Goal: Information Seeking & Learning: Learn about a topic

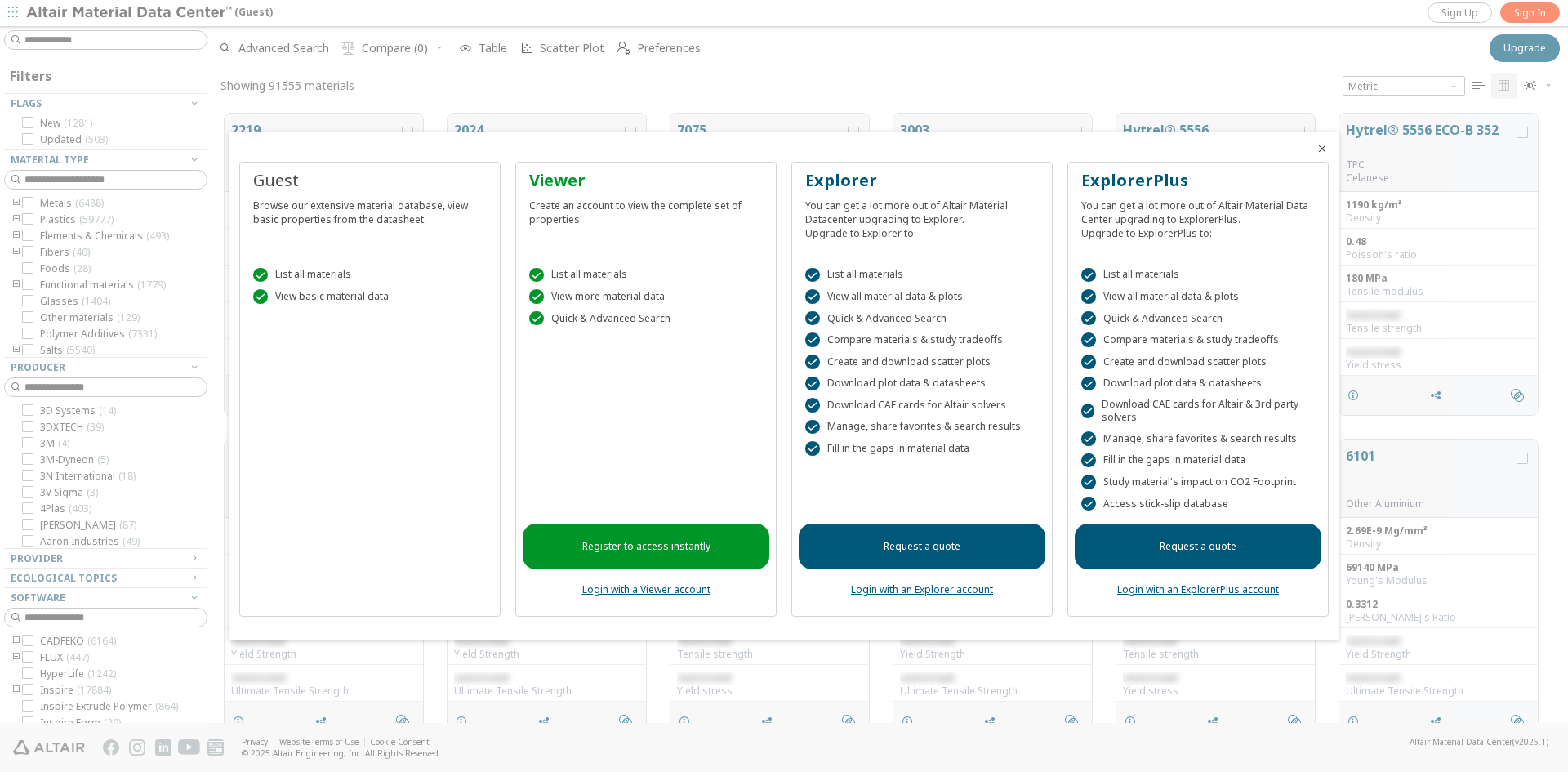
scroll to position [609, 1344]
click at [1325, 147] on icon "Close" at bounding box center [1322, 148] width 13 height 13
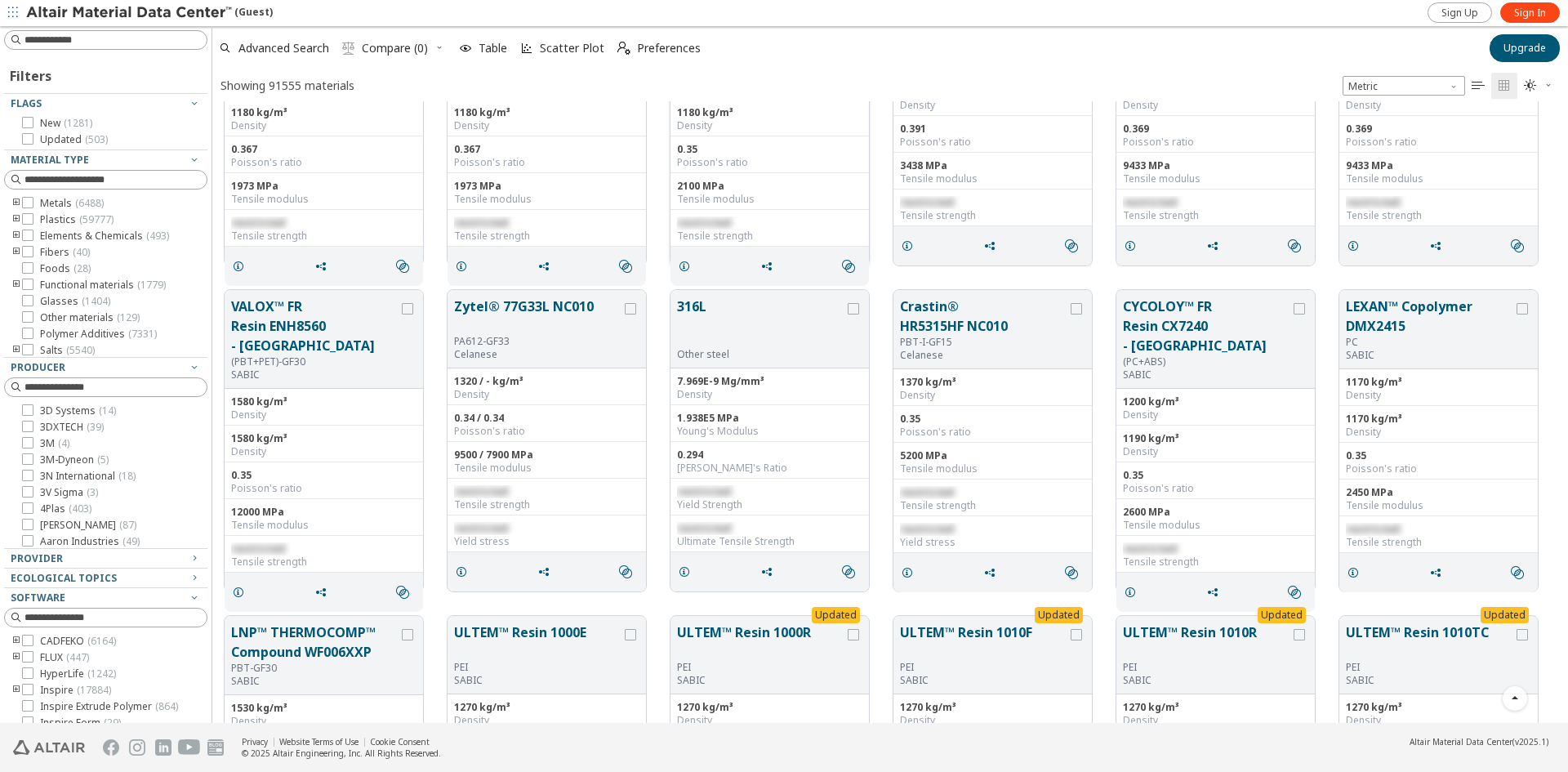
scroll to position [5393, 0]
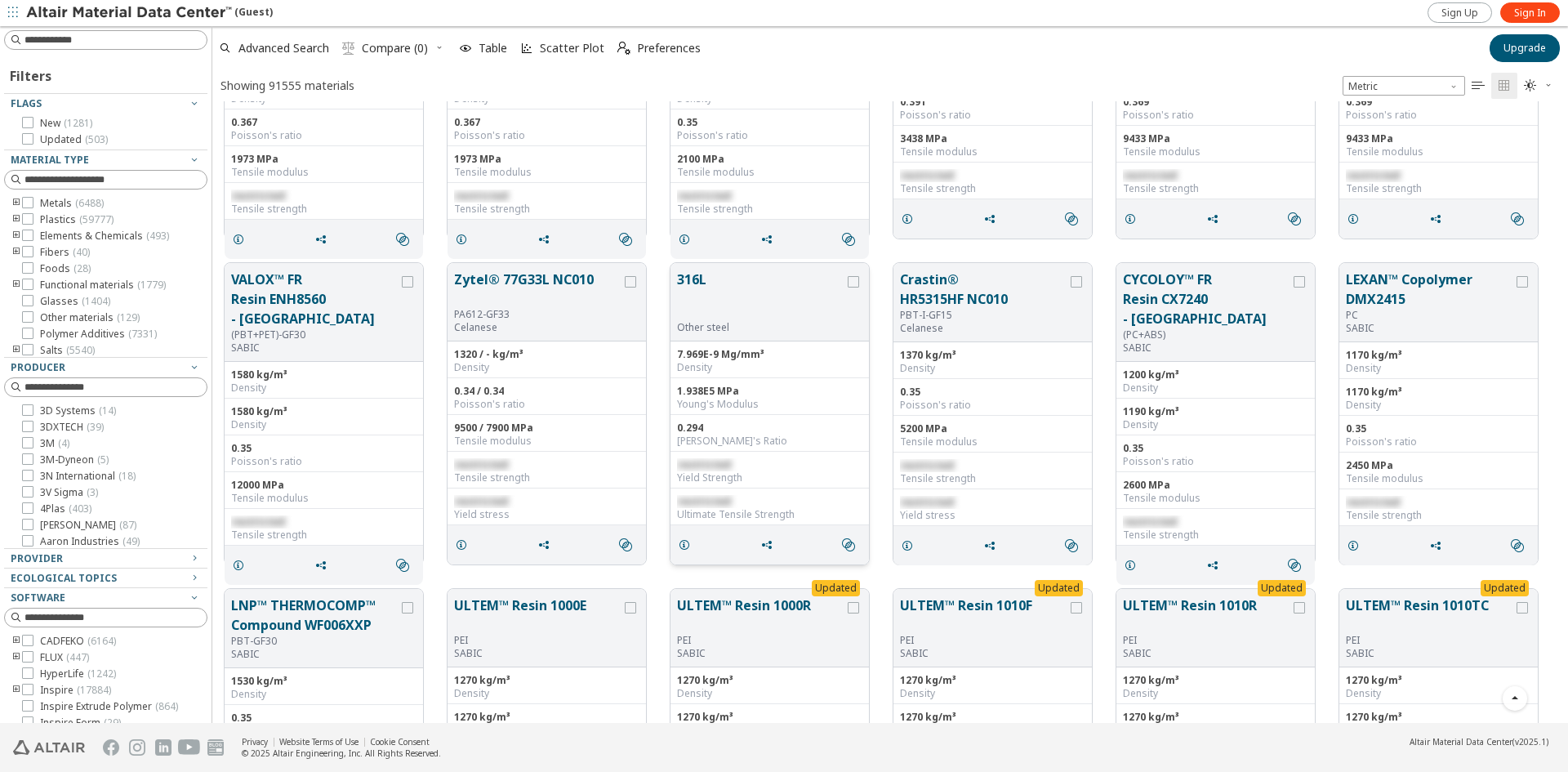
click at [697, 279] on button "316L" at bounding box center [761, 296] width 168 height 52
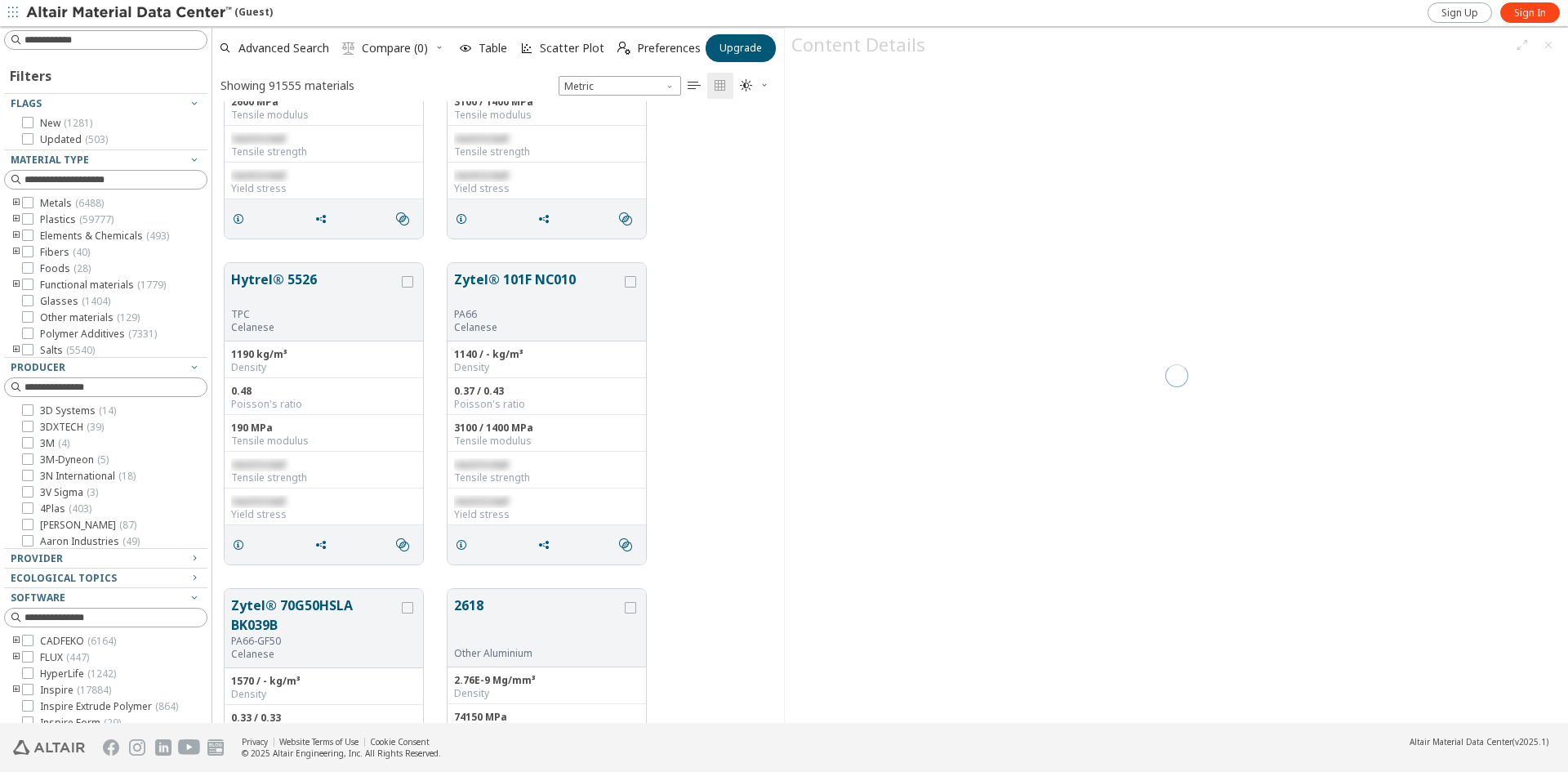
scroll to position [609, 559]
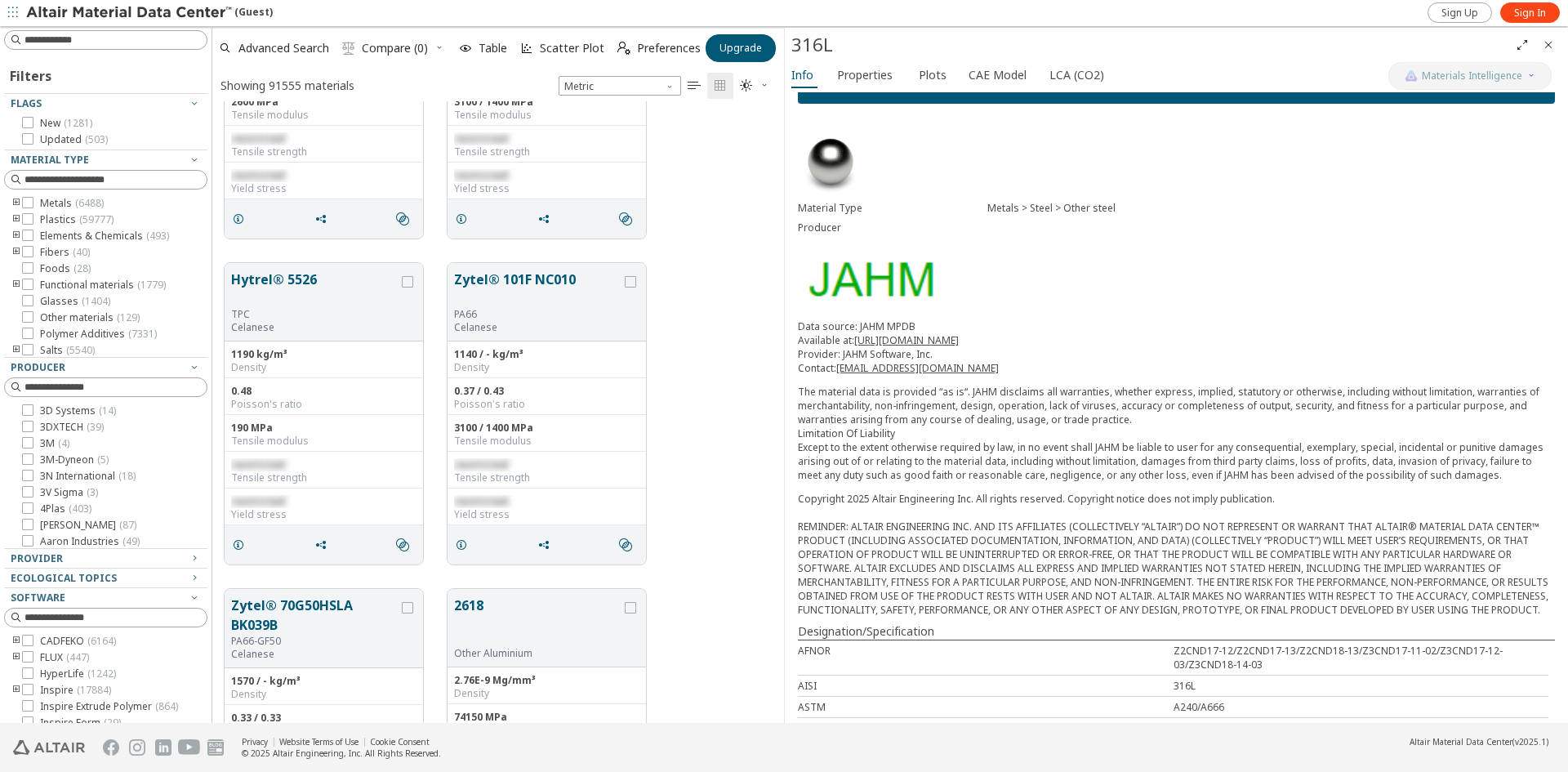
scroll to position [81, 0]
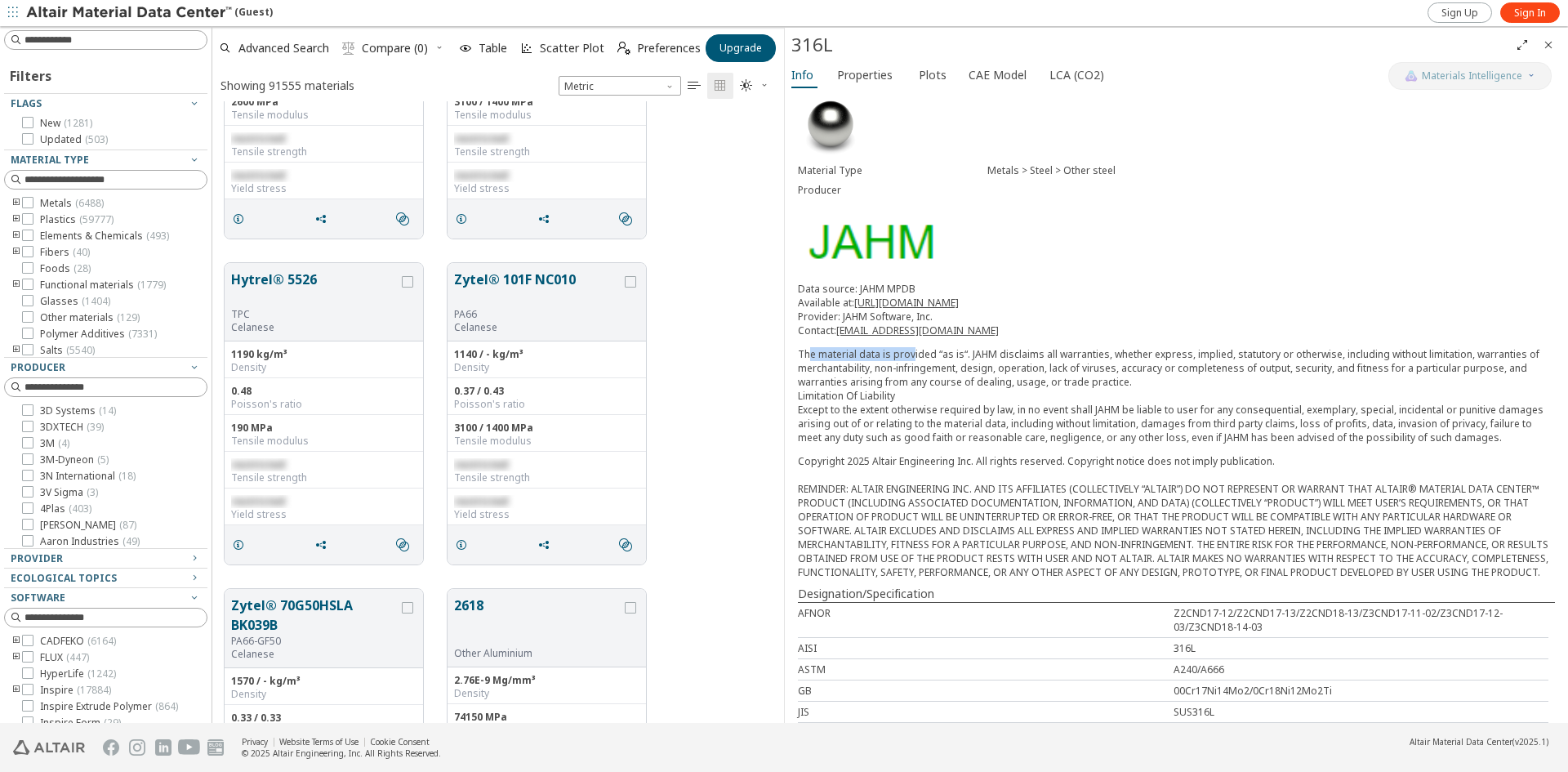
drag, startPoint x: 807, startPoint y: 354, endPoint x: 909, endPoint y: 352, distance: 102.0
click at [909, 352] on p "The material data is provided “as is“. JAHM disclaims all warranties, whether e…" at bounding box center [1176, 396] width 757 height 97
drag, startPoint x: 912, startPoint y: 383, endPoint x: 916, endPoint y: 374, distance: 9.8
click at [911, 383] on p "The material data is provided “as is“. JAHM disclaims all warranties, whether e…" at bounding box center [1176, 396] width 757 height 97
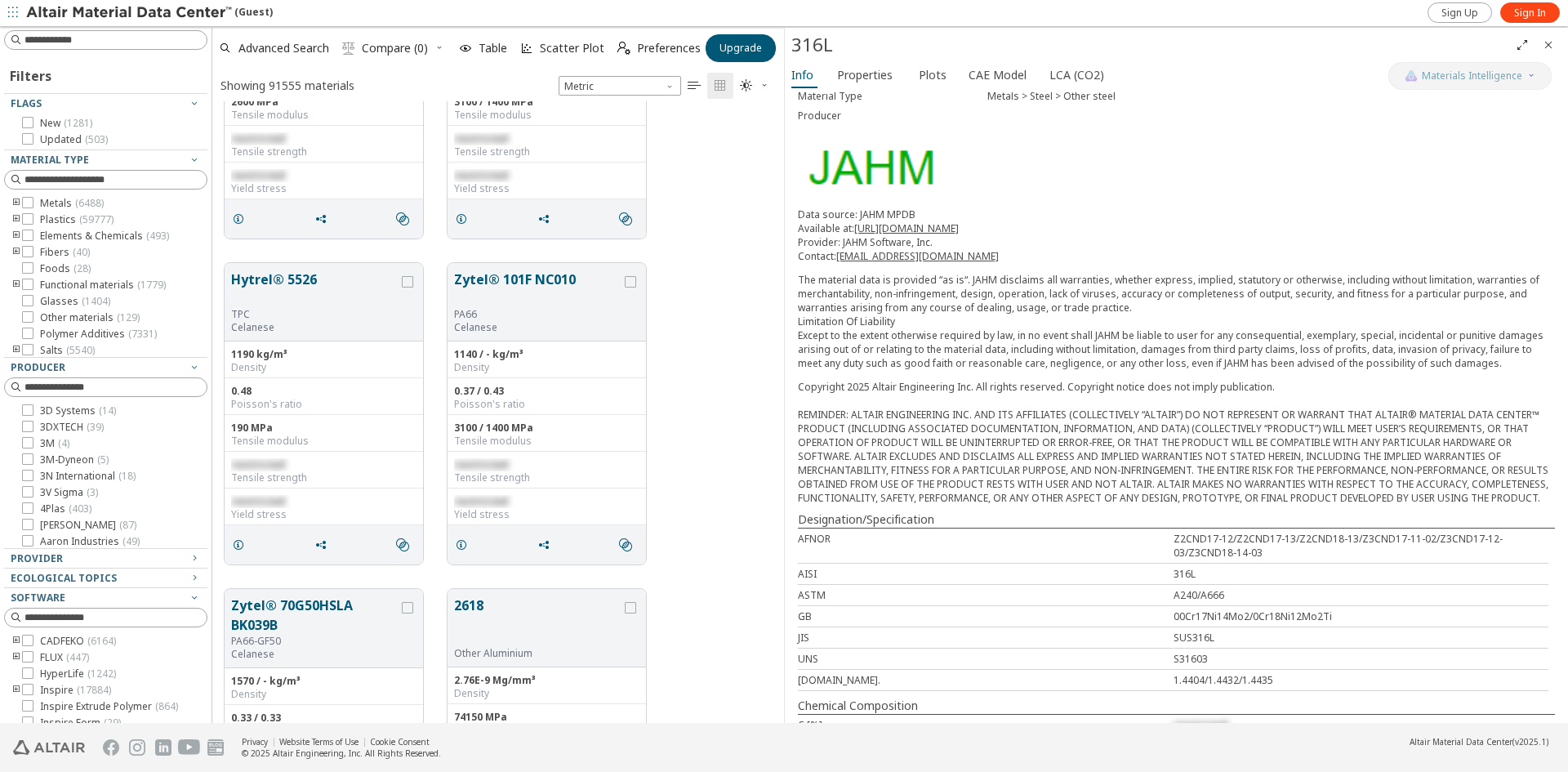
scroll to position [0, 0]
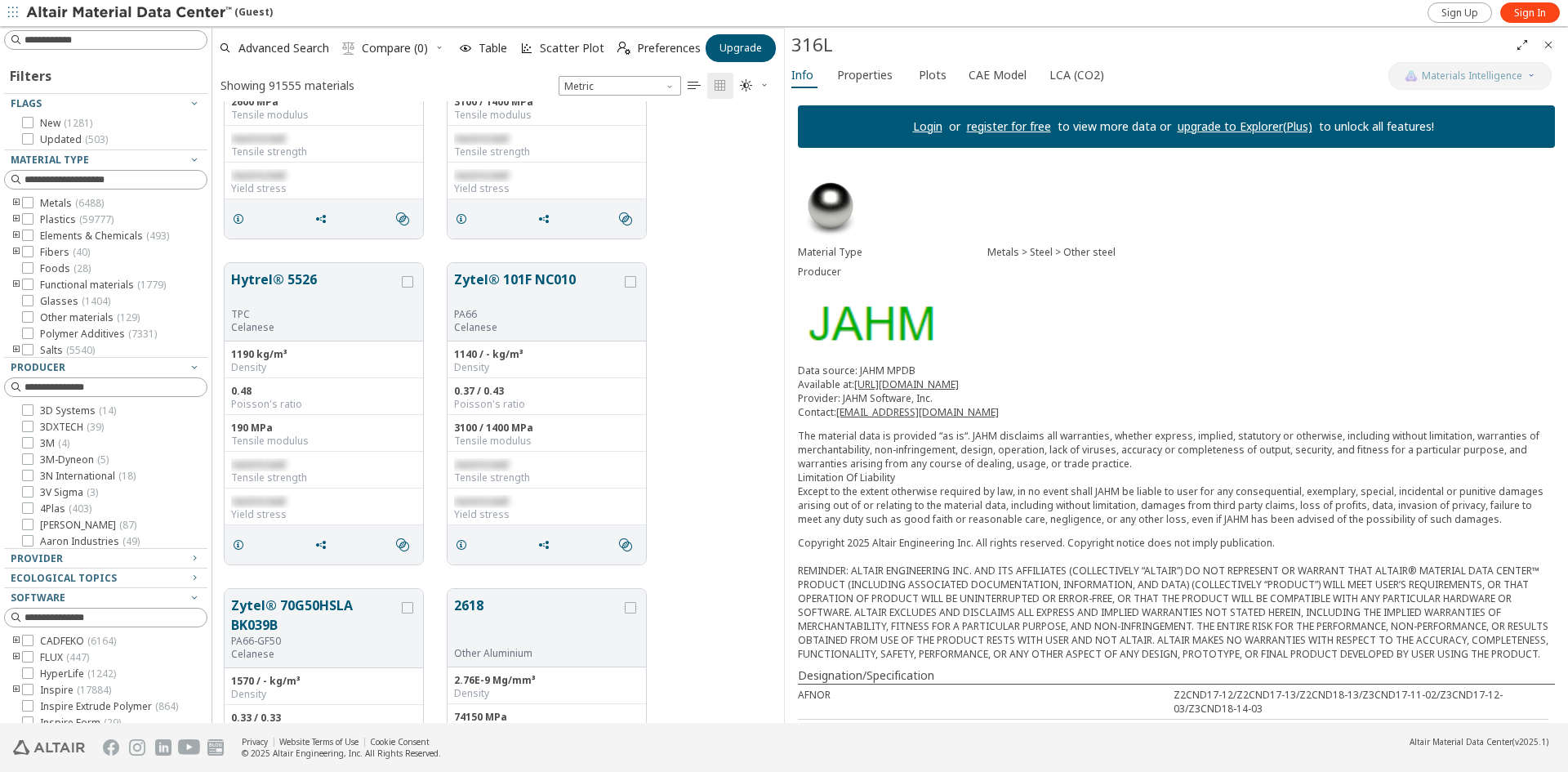
click at [1545, 44] on icon "Close" at bounding box center [1548, 45] width 13 height 13
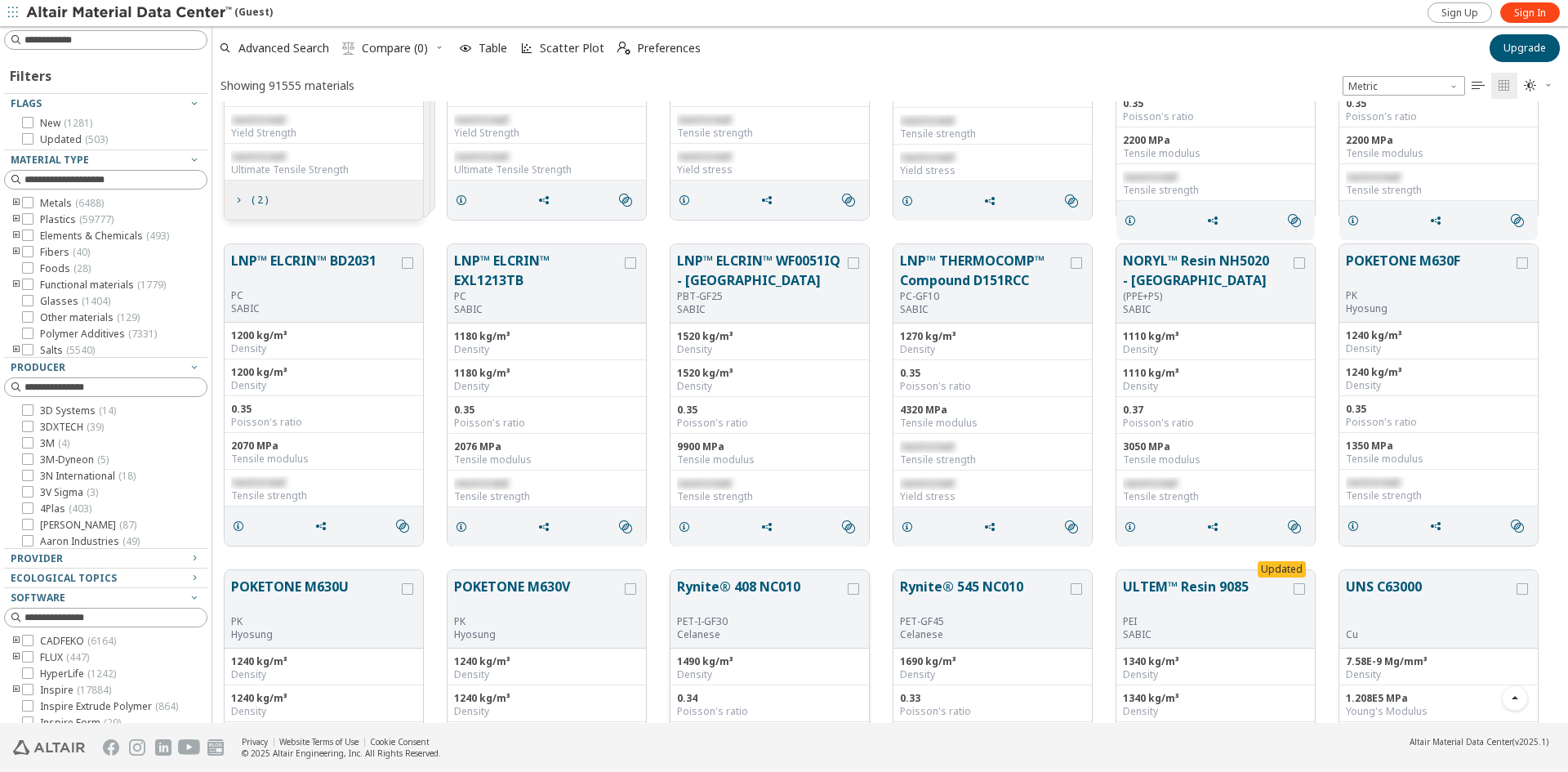
scroll to position [25461, 0]
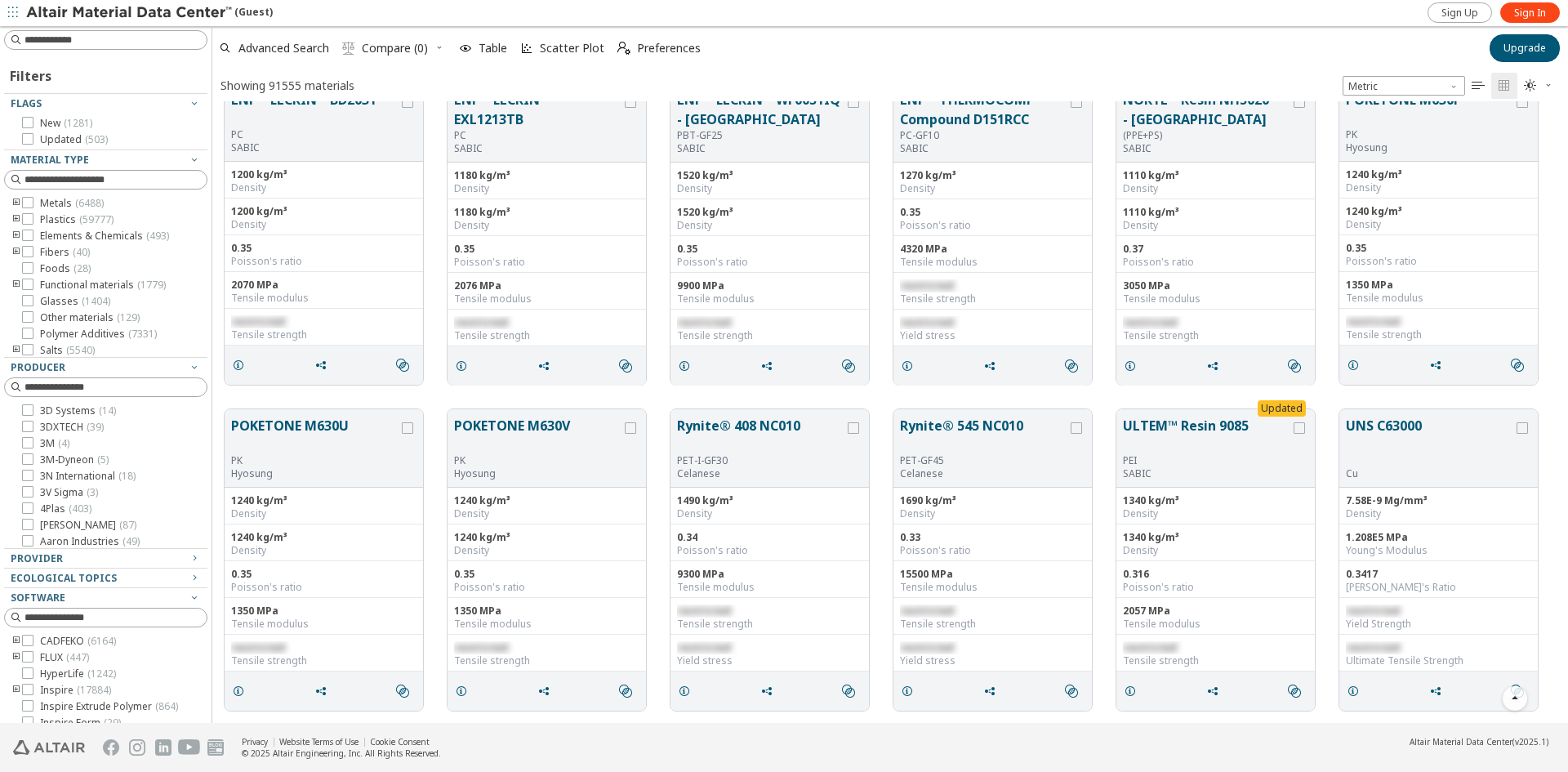
click at [1535, 13] on span "Sign In" at bounding box center [1530, 13] width 32 height 13
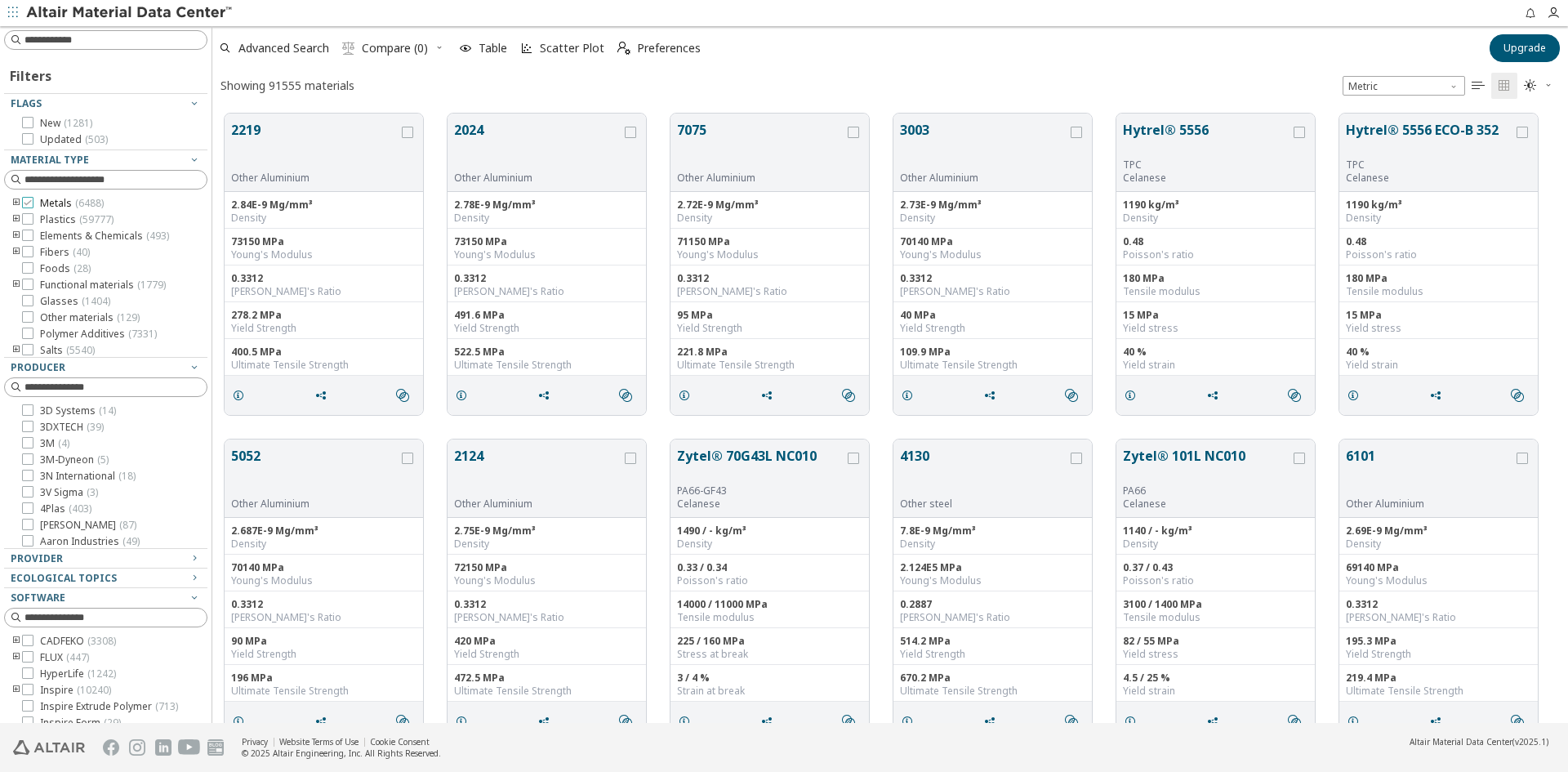
click at [26, 199] on icon at bounding box center [28, 202] width 12 height 12
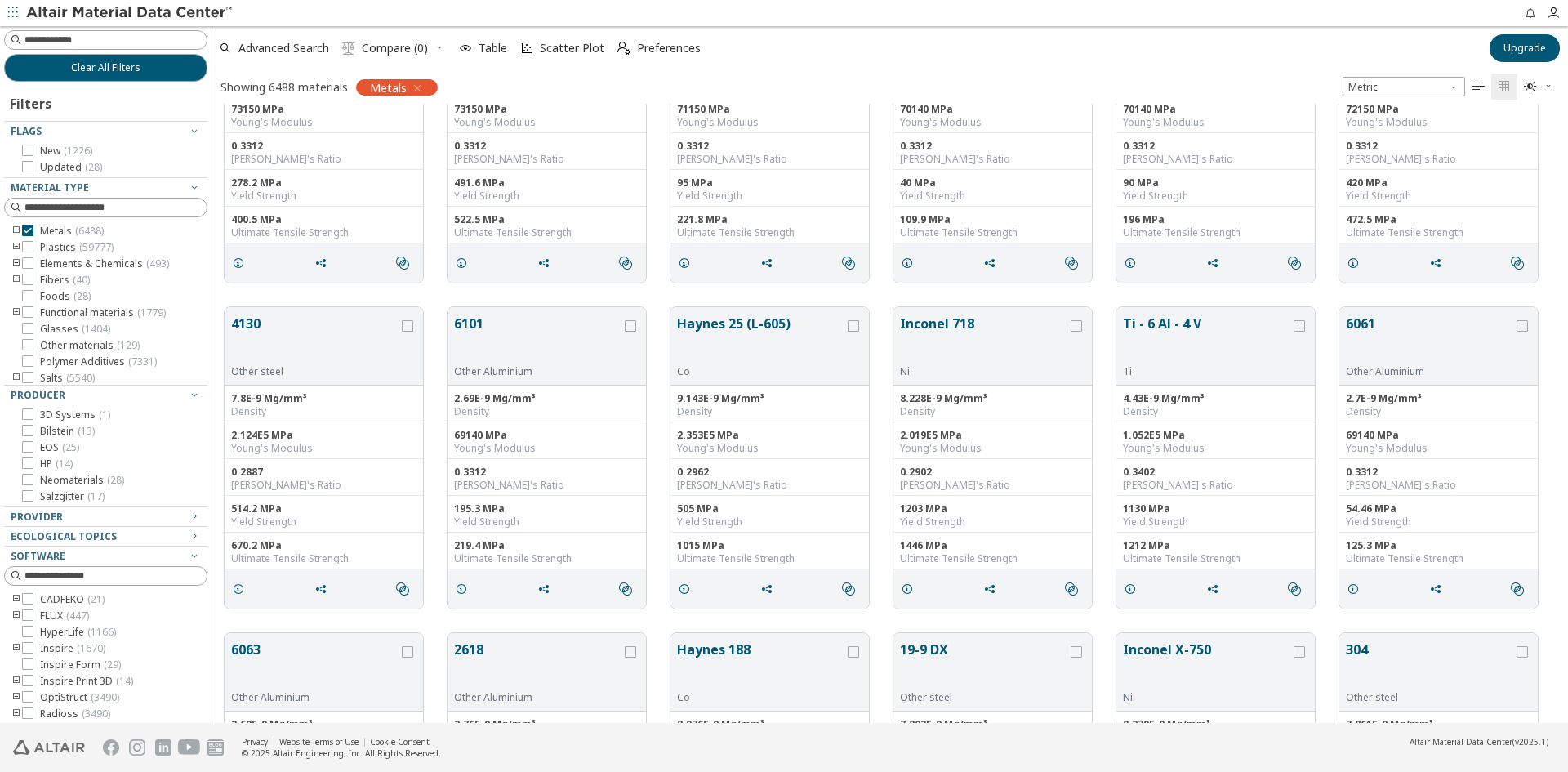
scroll to position [164, 0]
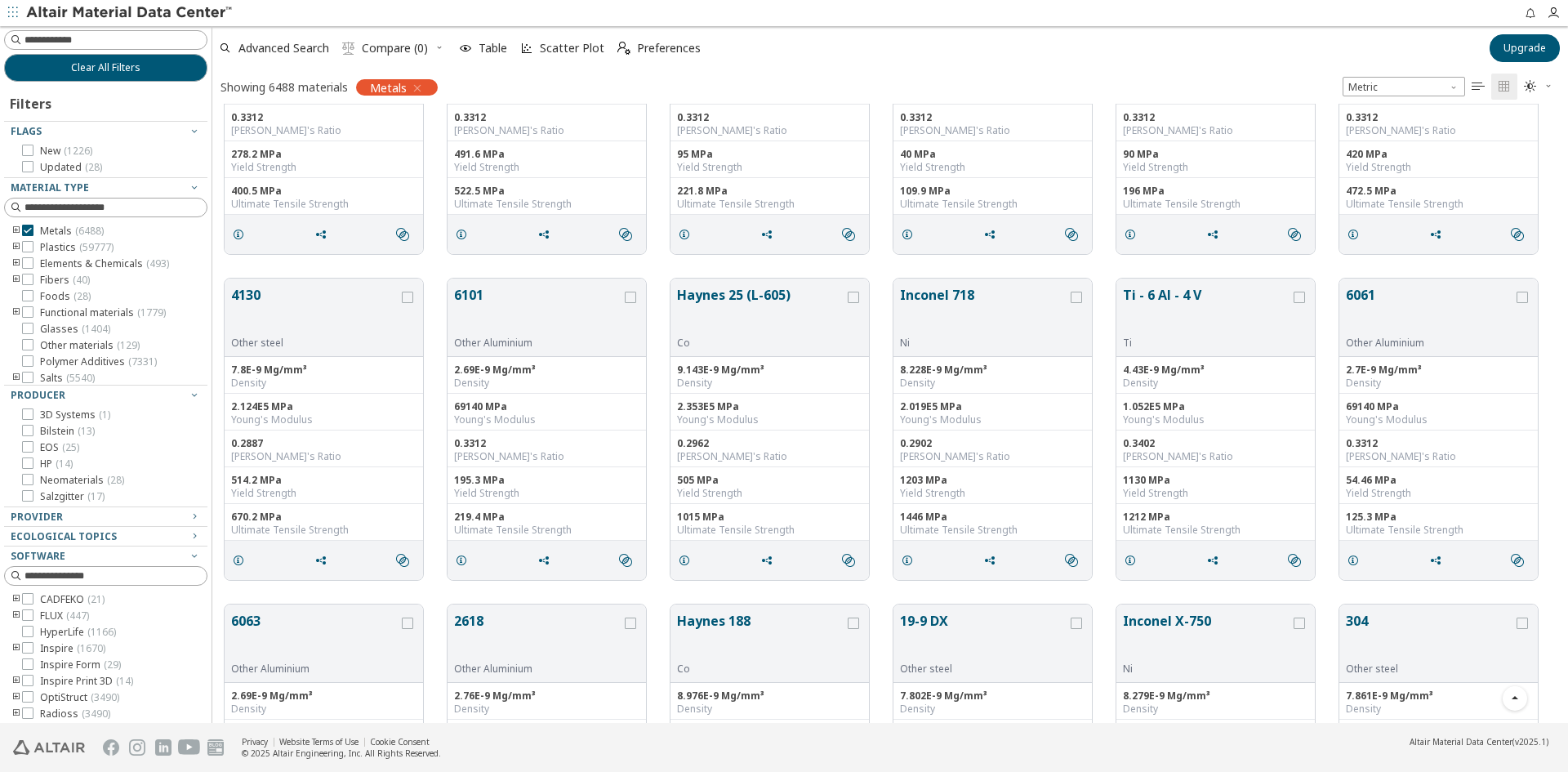
click at [19, 226] on icon "toogle group" at bounding box center [17, 230] width 12 height 13
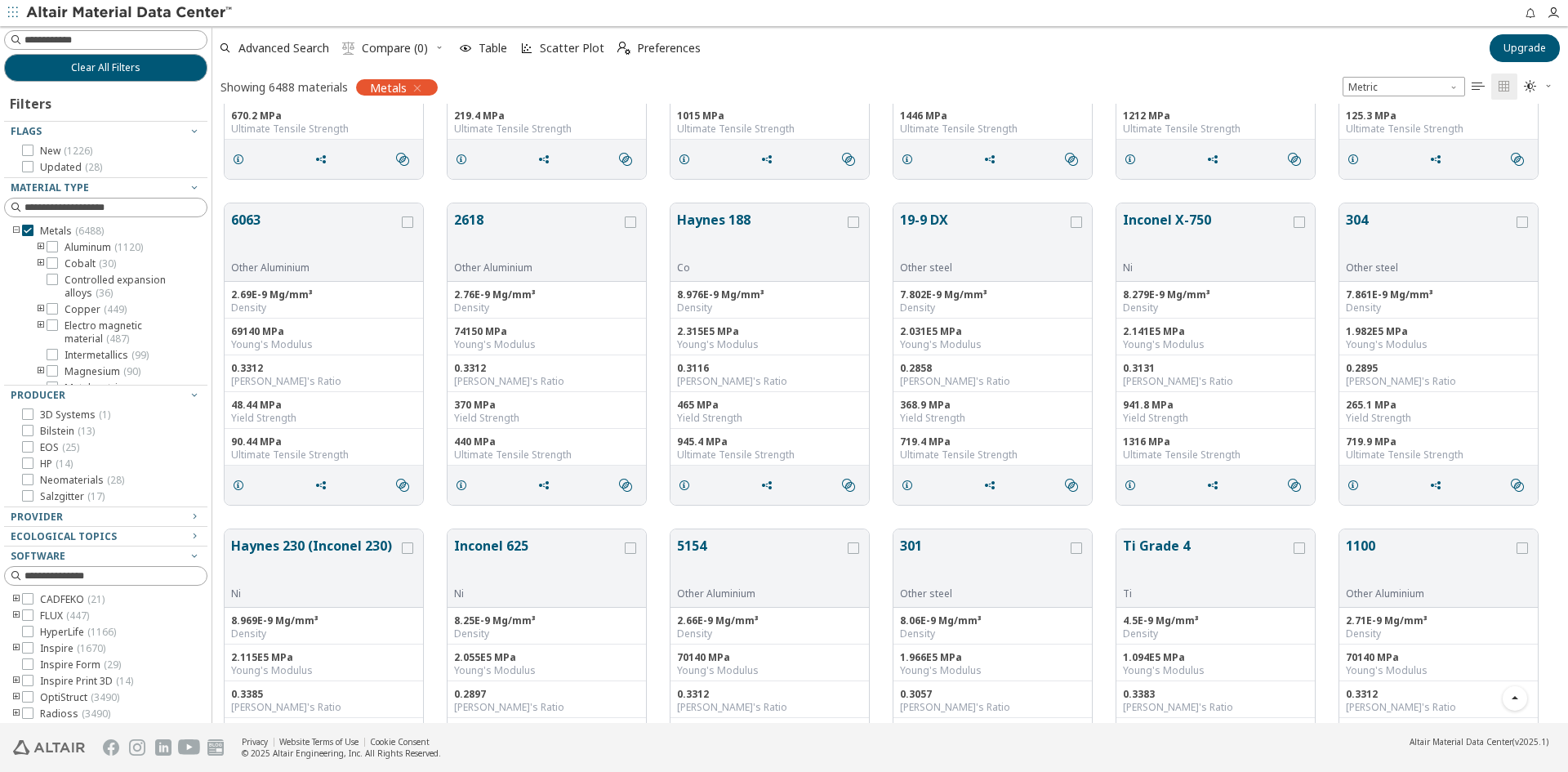
scroll to position [654, 0]
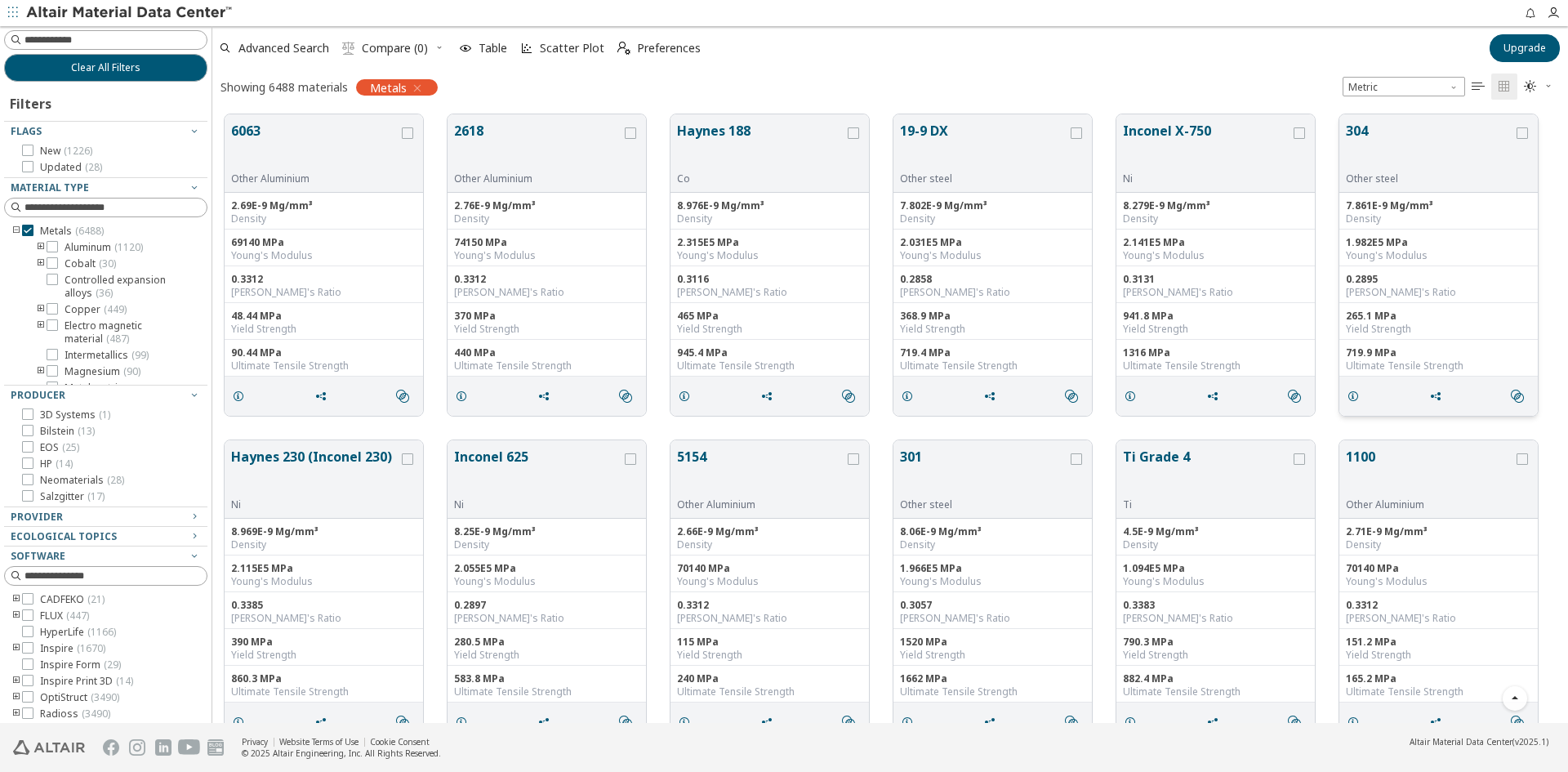
click at [1435, 132] on button "304" at bounding box center [1429, 147] width 168 height 52
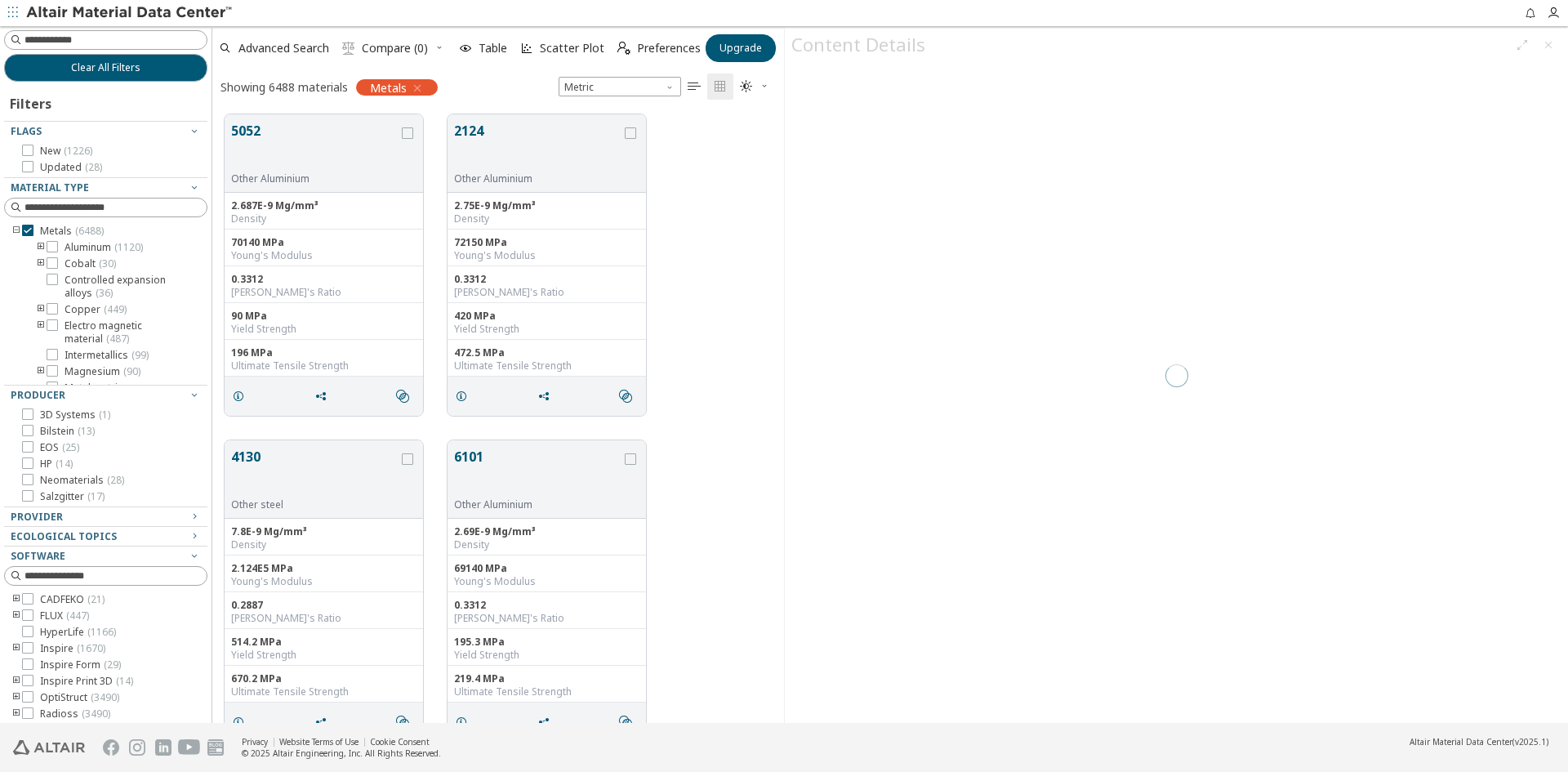
scroll to position [607, 559]
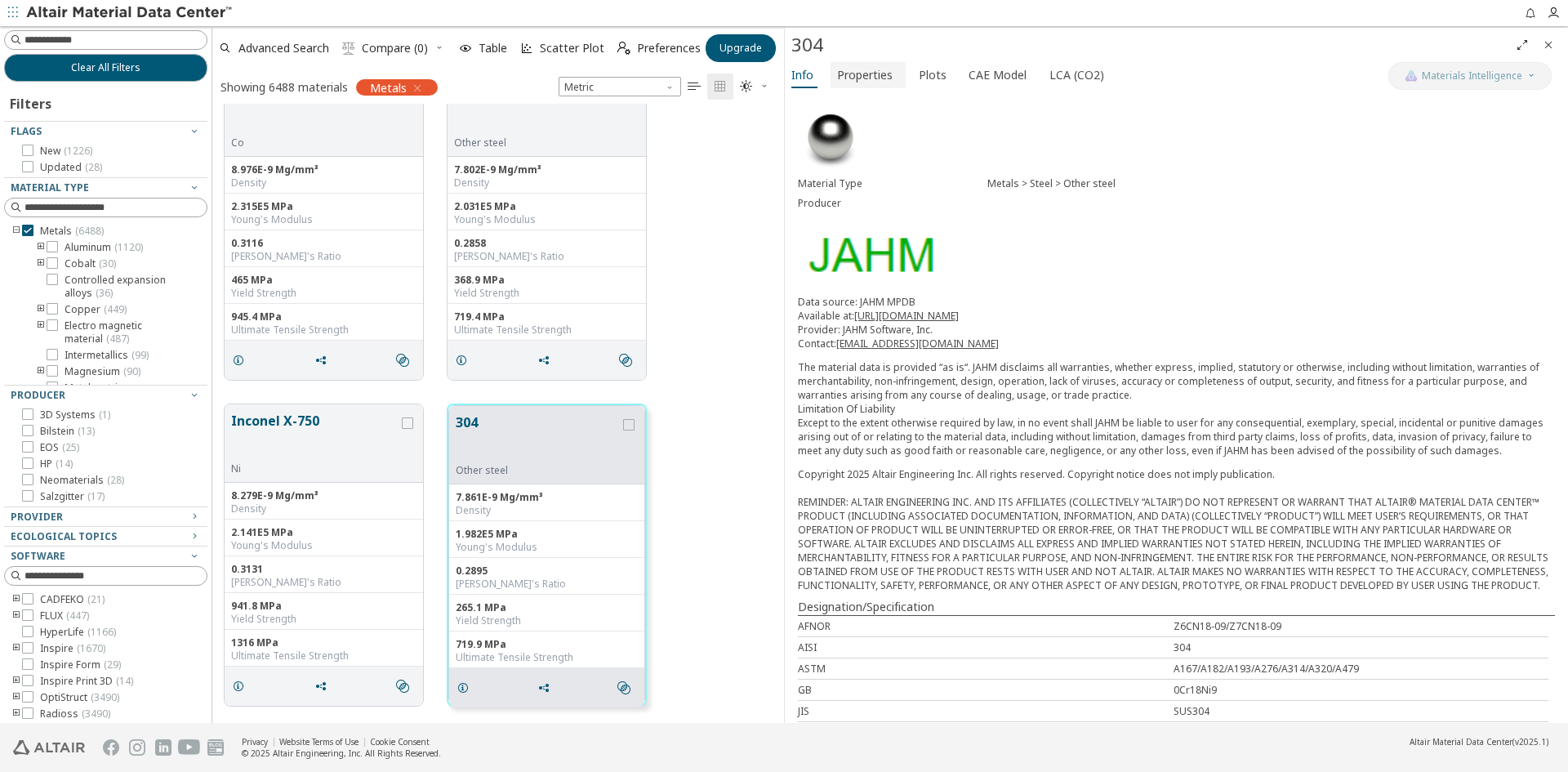
click at [853, 77] on span "Properties" at bounding box center [865, 75] width 56 height 26
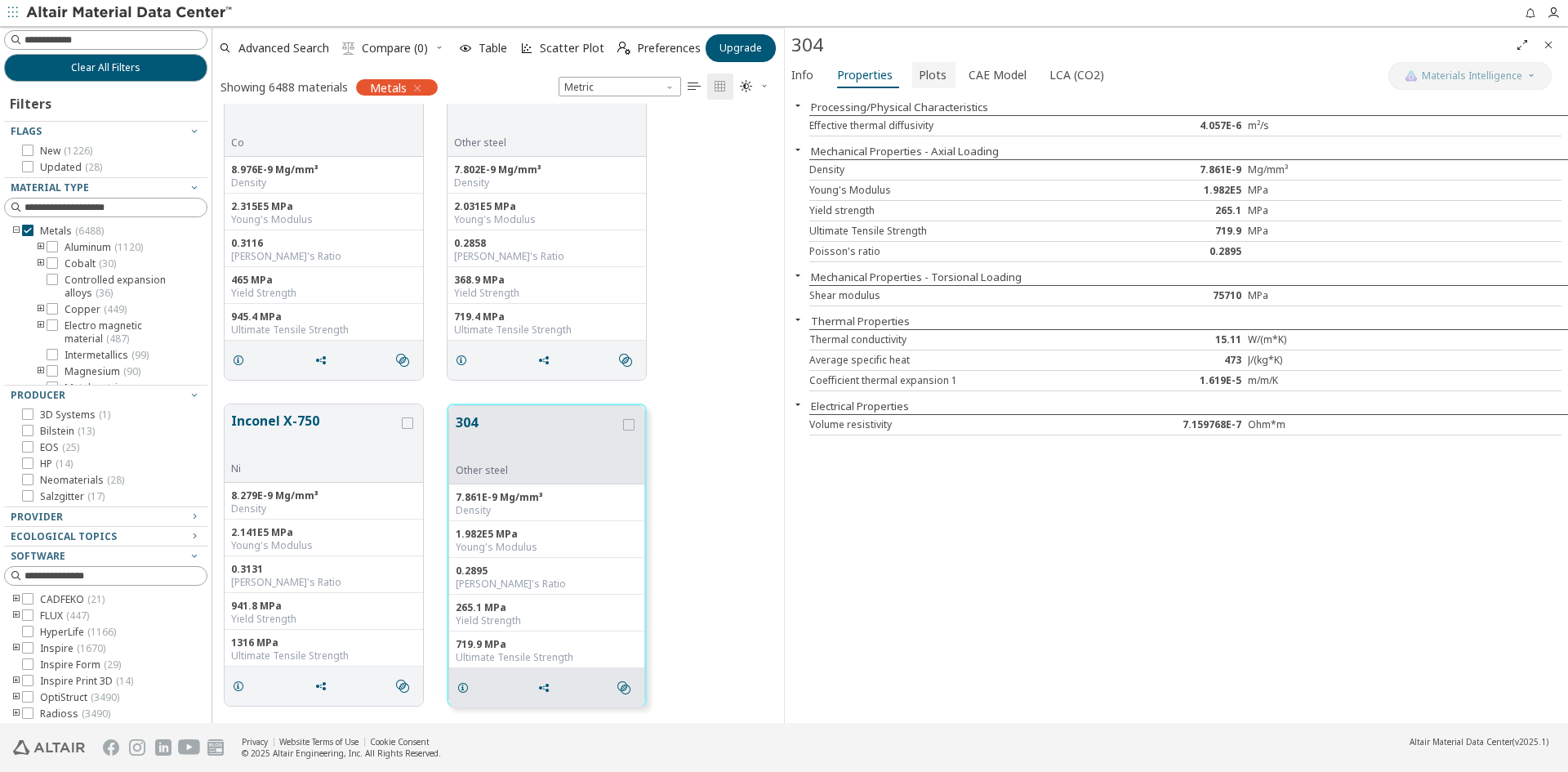
click at [918, 73] on span "Plots" at bounding box center [932, 75] width 28 height 26
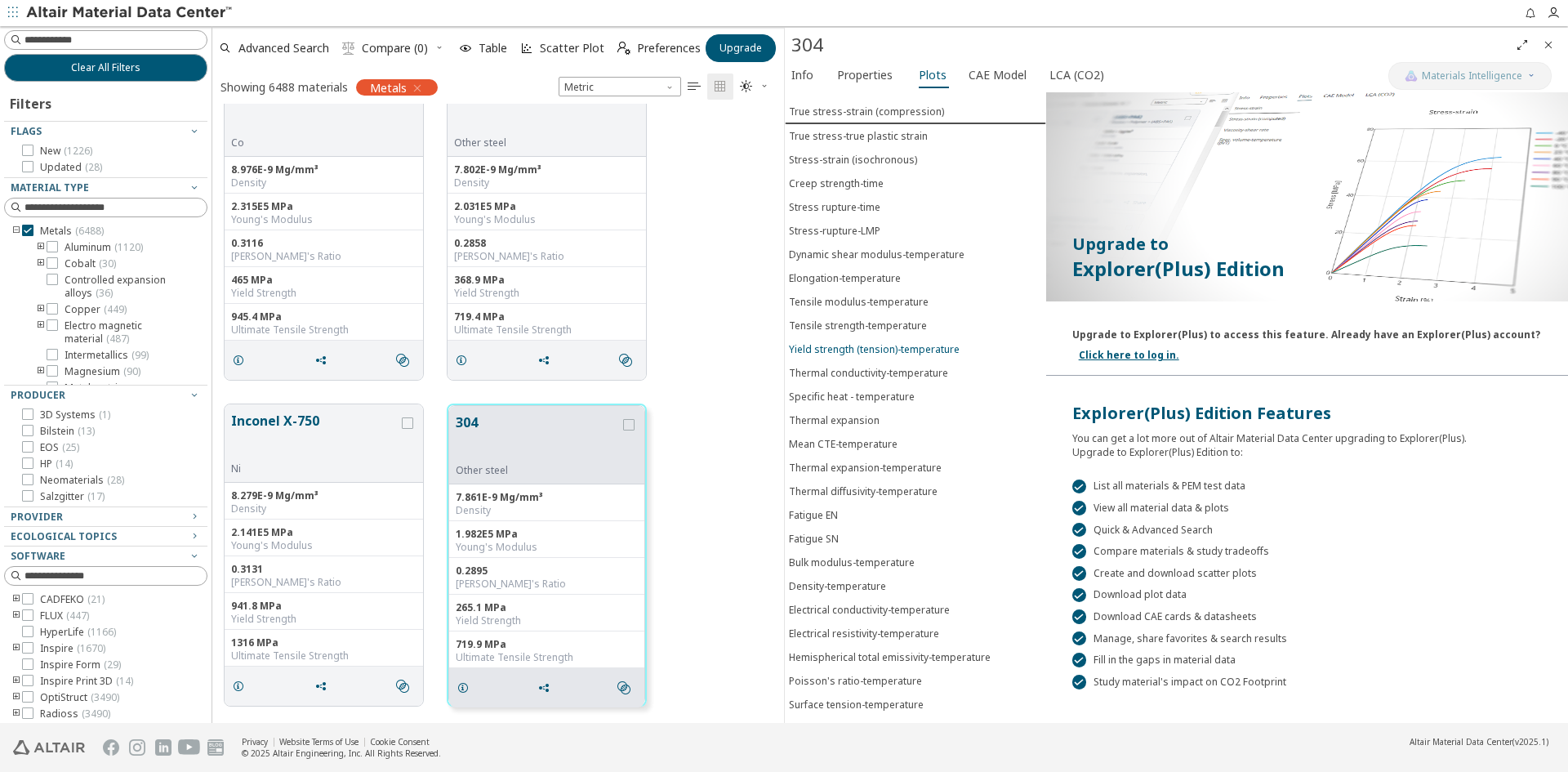
scroll to position [36, 0]
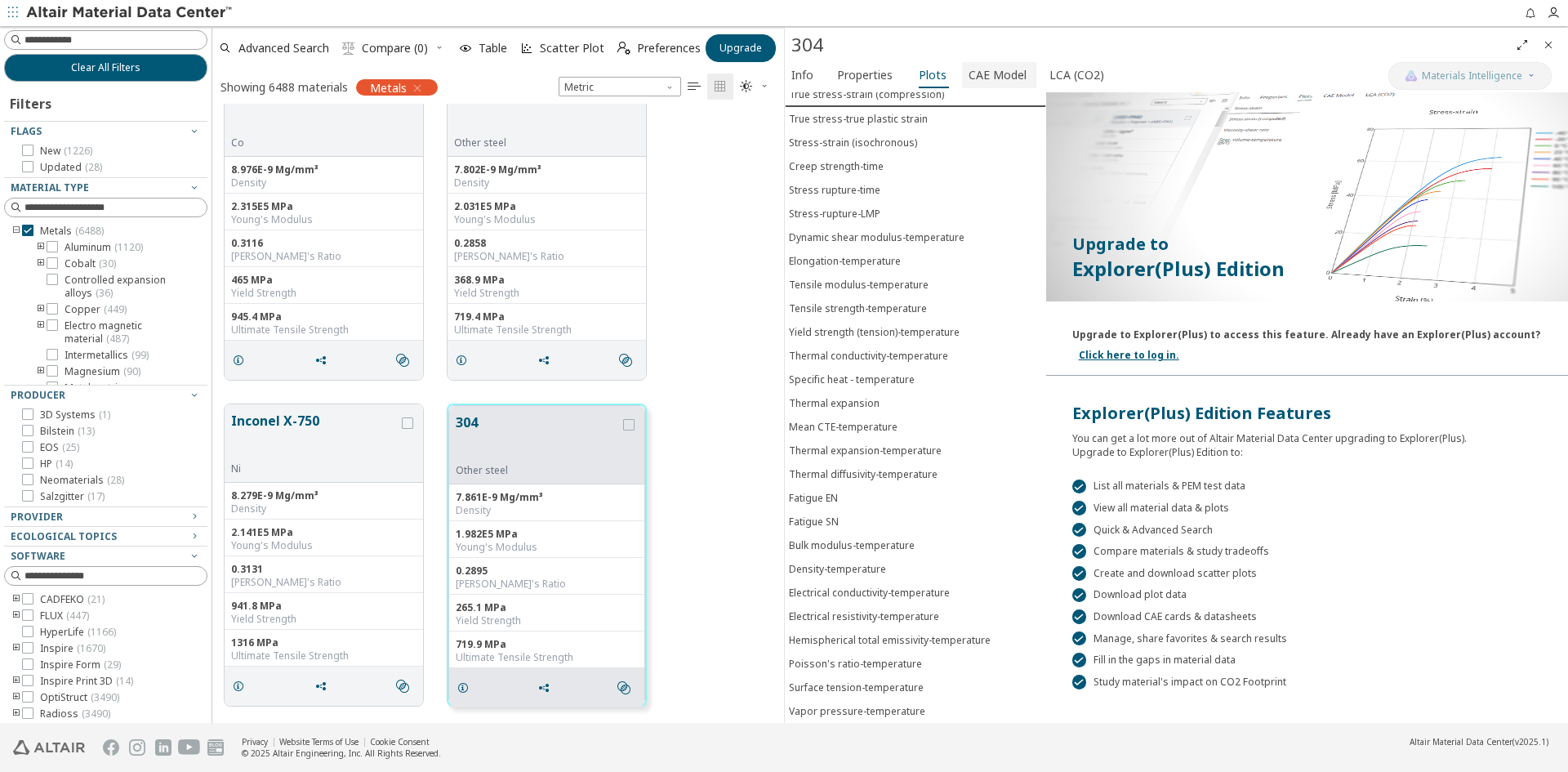
click at [980, 69] on span "CAE Model" at bounding box center [998, 75] width 58 height 26
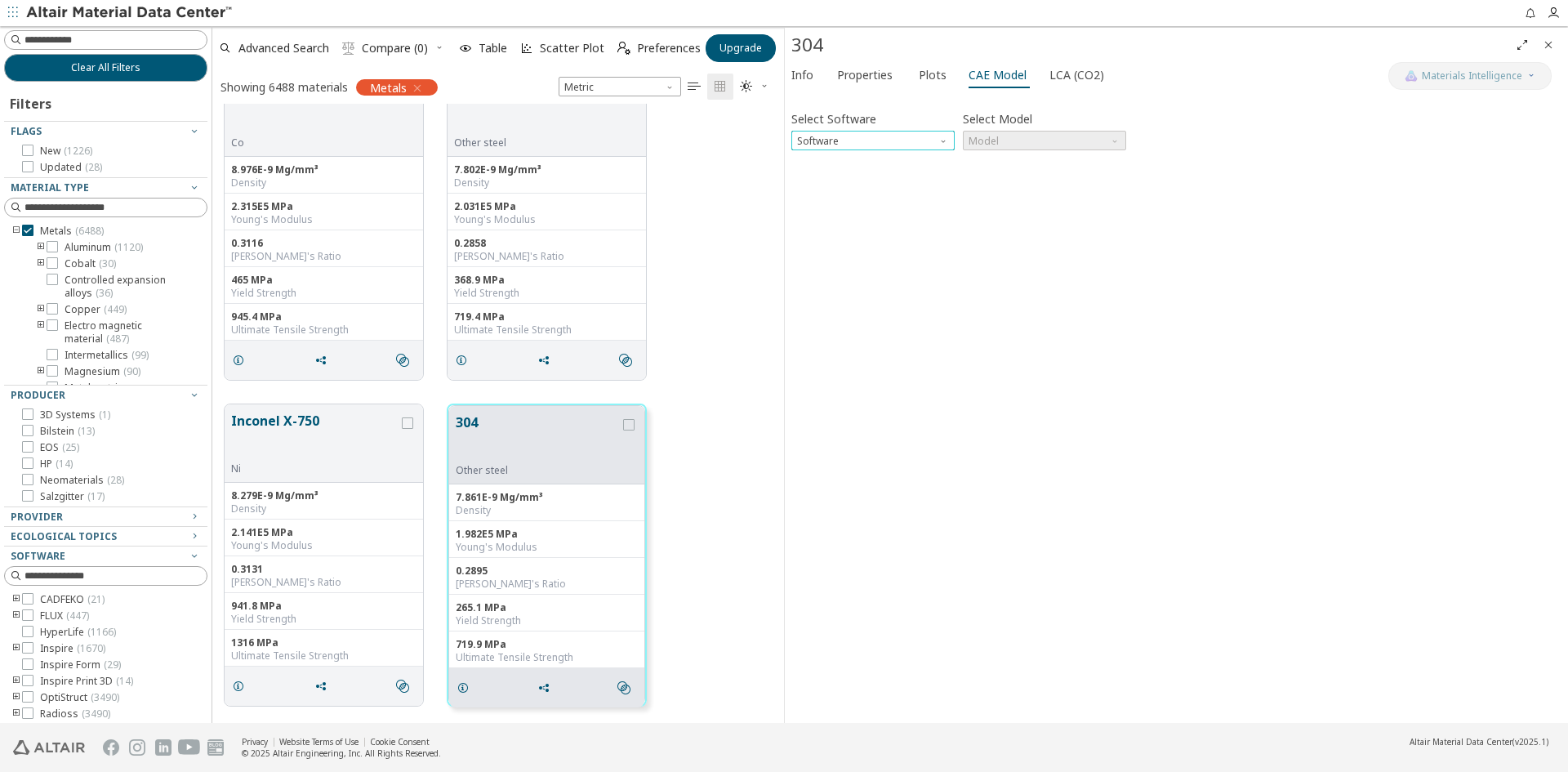
click at [946, 139] on span "Software" at bounding box center [944, 137] width 13 height 13
click at [854, 152] on button "Inspire" at bounding box center [873, 161] width 164 height 20
click at [1009, 134] on span "Model" at bounding box center [1044, 141] width 164 height 20
click at [1005, 161] on span "Inspire" at bounding box center [1044, 161] width 151 height 12
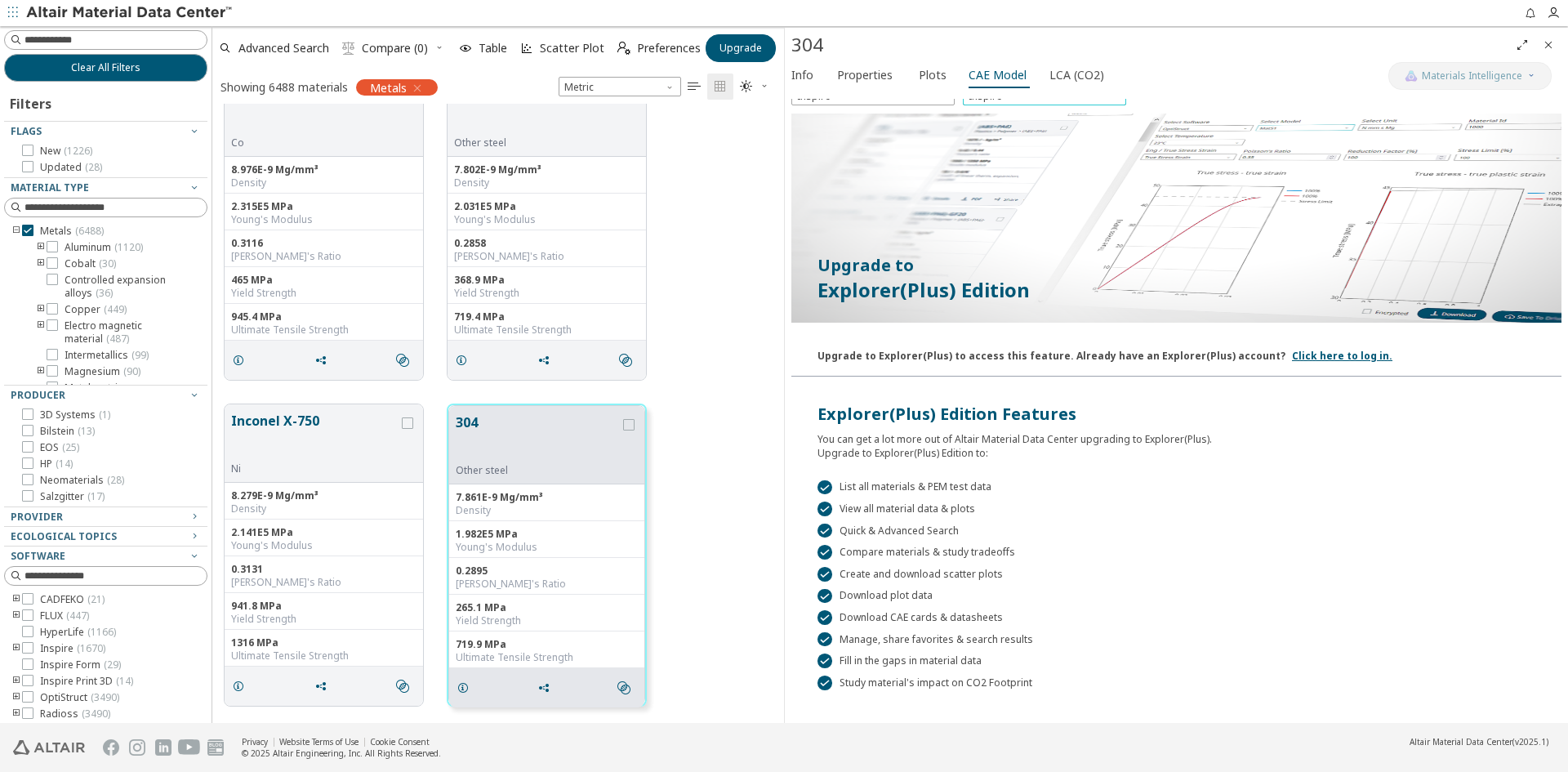
scroll to position [90, 0]
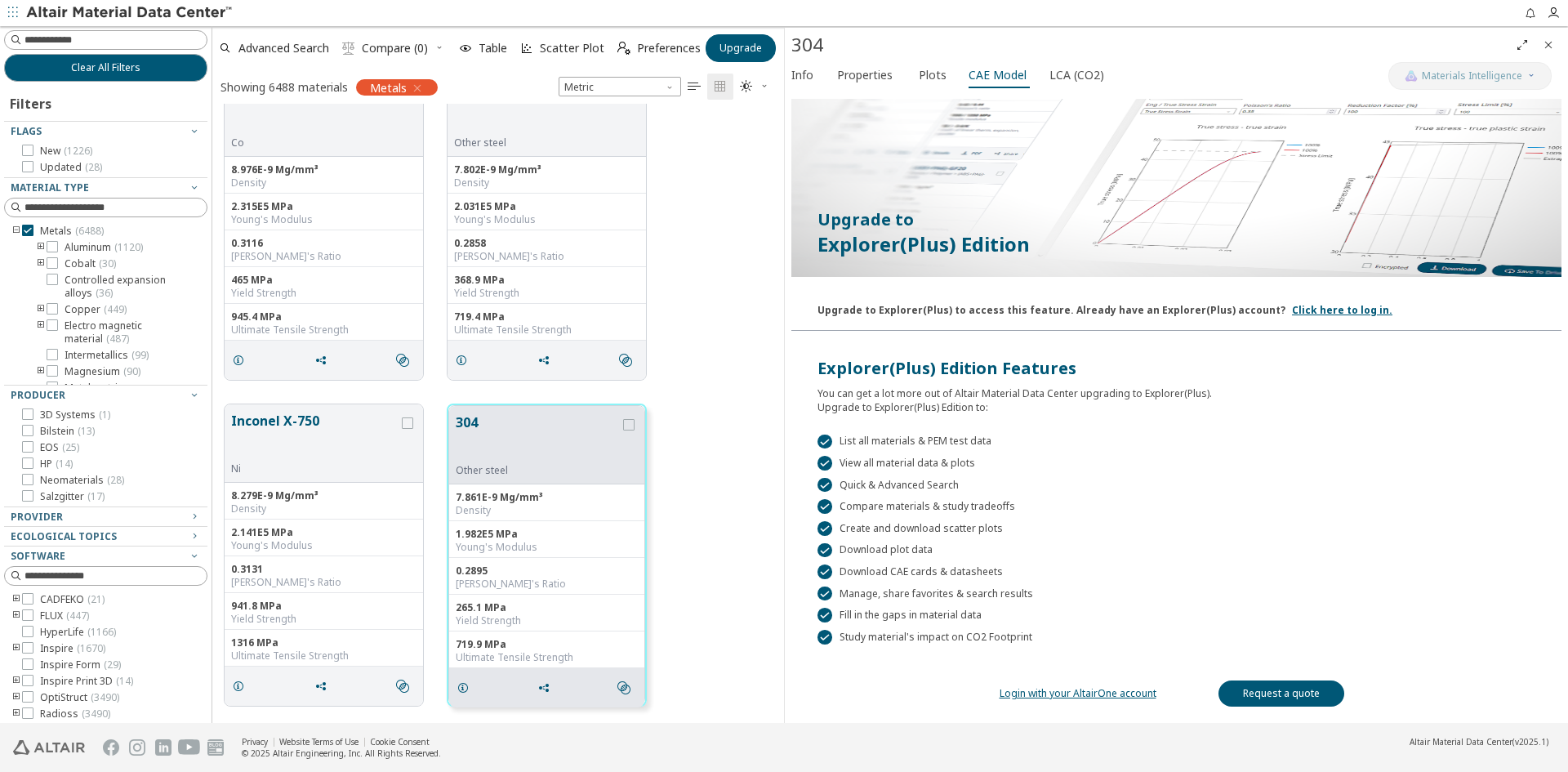
drag, startPoint x: 1056, startPoint y: 66, endPoint x: 1060, endPoint y: 58, distance: 8.9
click at [1057, 64] on span "LCA (CO2)" at bounding box center [1076, 75] width 55 height 26
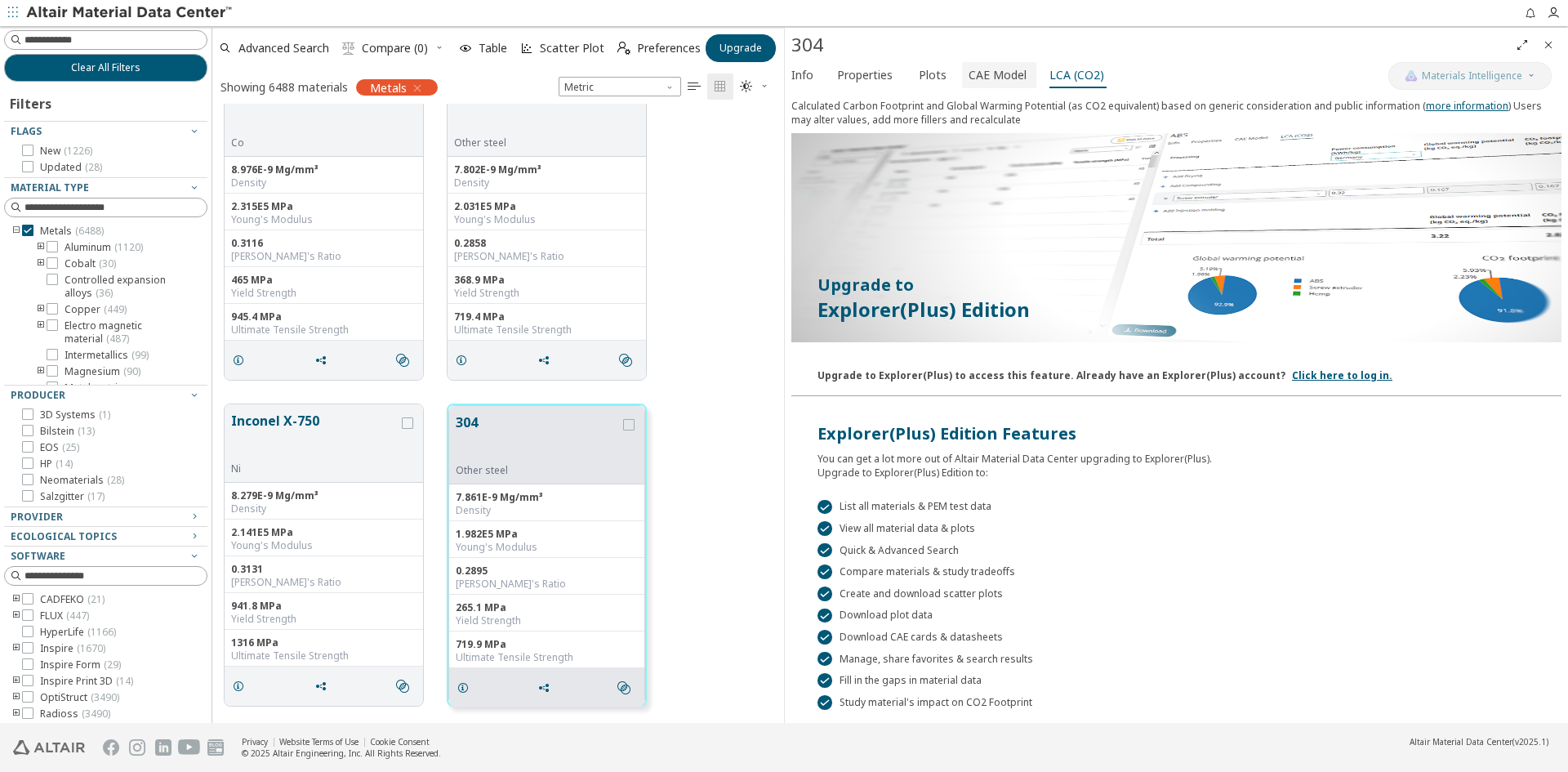
click at [973, 71] on span "CAE Model" at bounding box center [998, 75] width 58 height 26
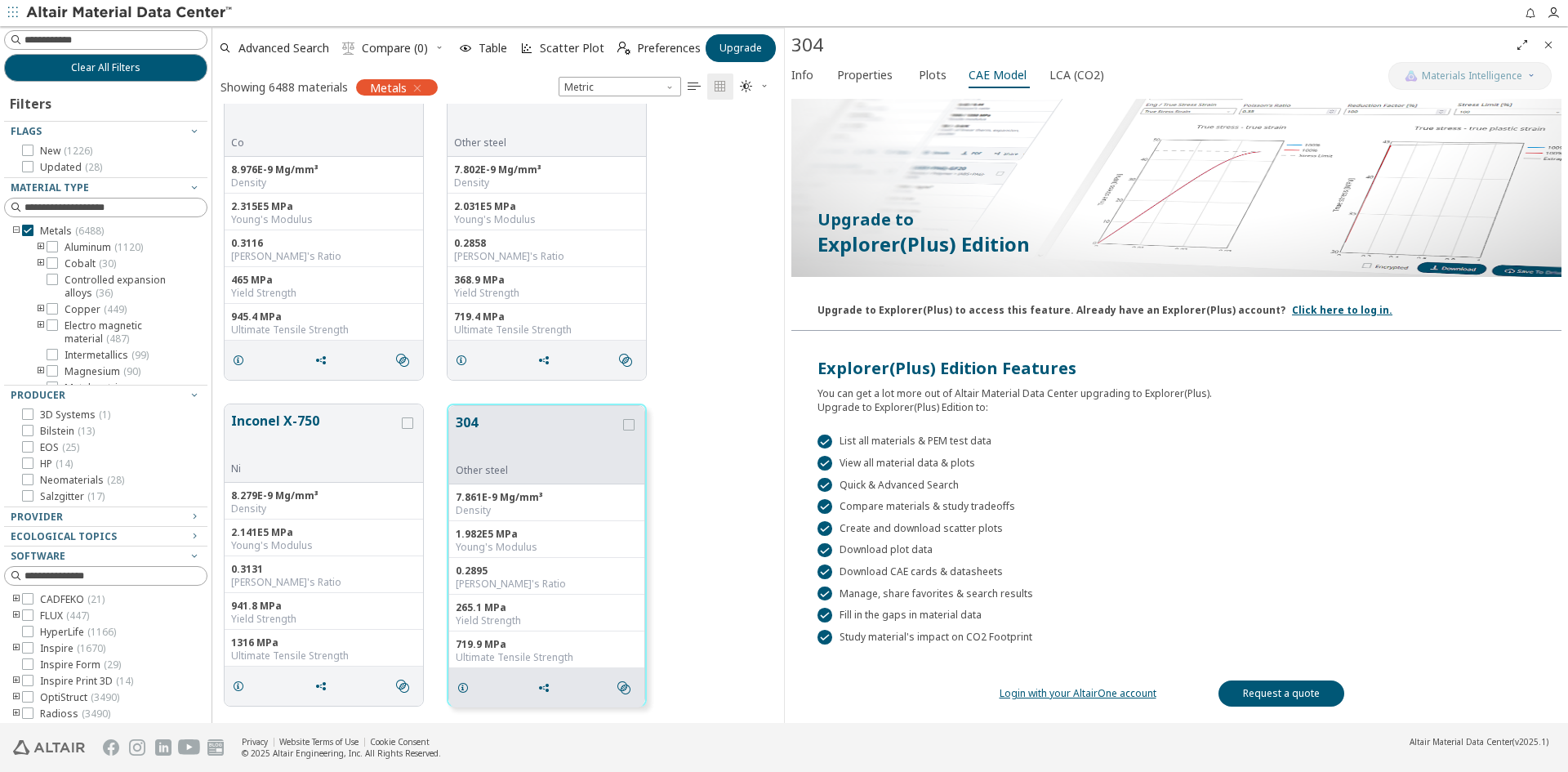
click at [1068, 693] on link "Login with your AltairOne account" at bounding box center [1078, 694] width 157 height 14
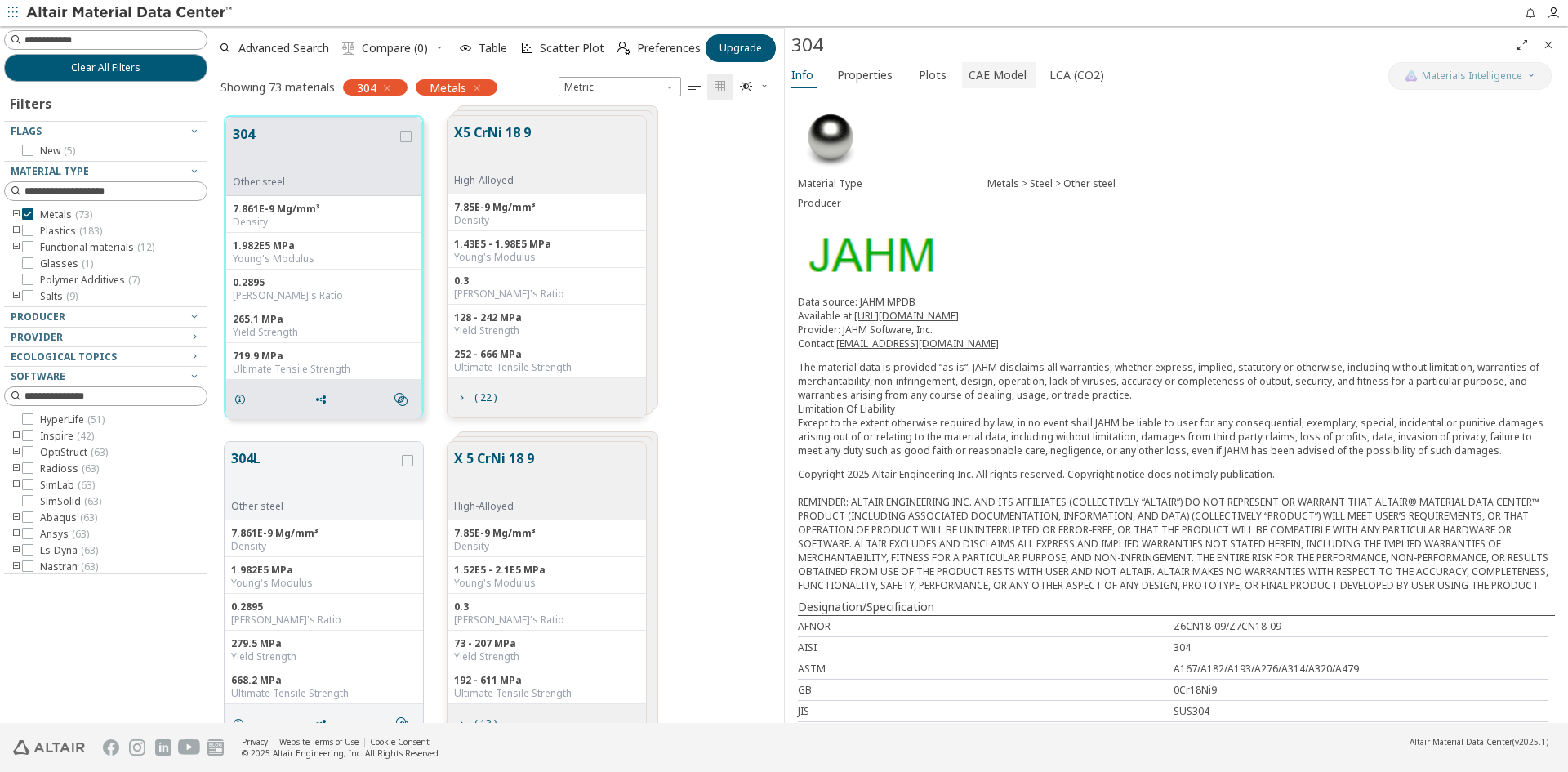
click at [1000, 72] on span "CAE Model" at bounding box center [998, 75] width 58 height 26
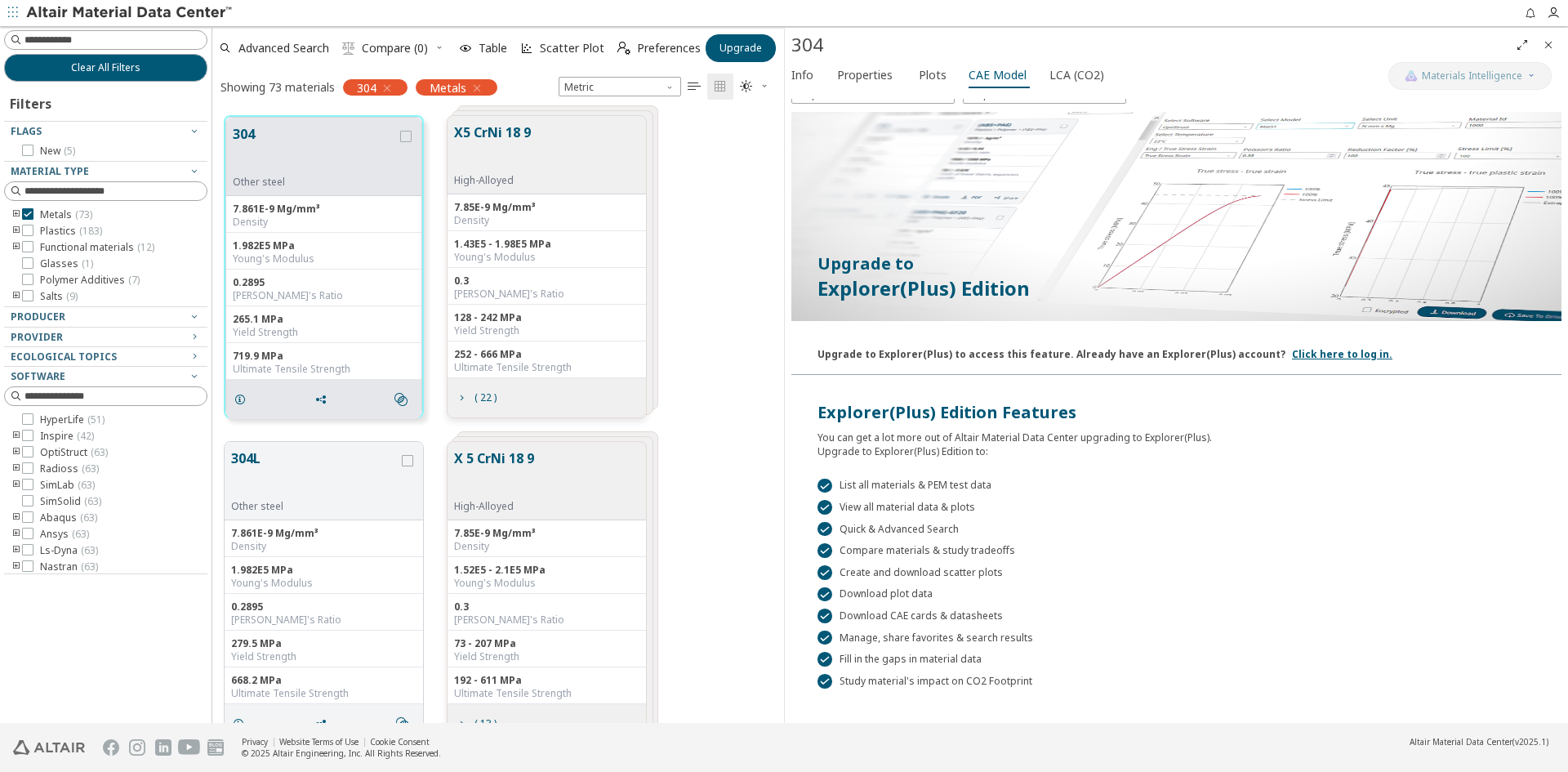
scroll to position [90, 0]
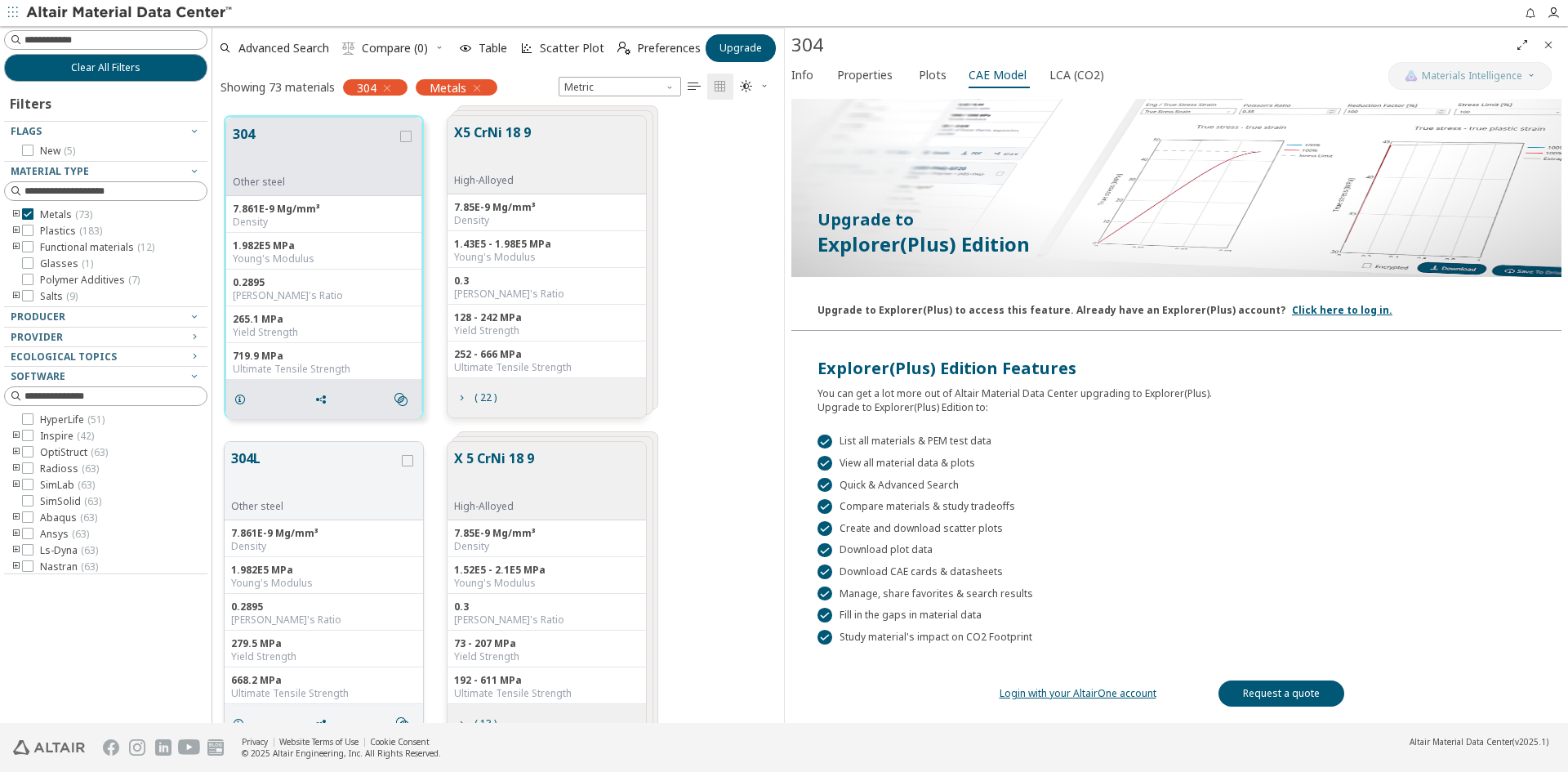
click at [329, 463] on button "304L" at bounding box center [314, 474] width 168 height 52
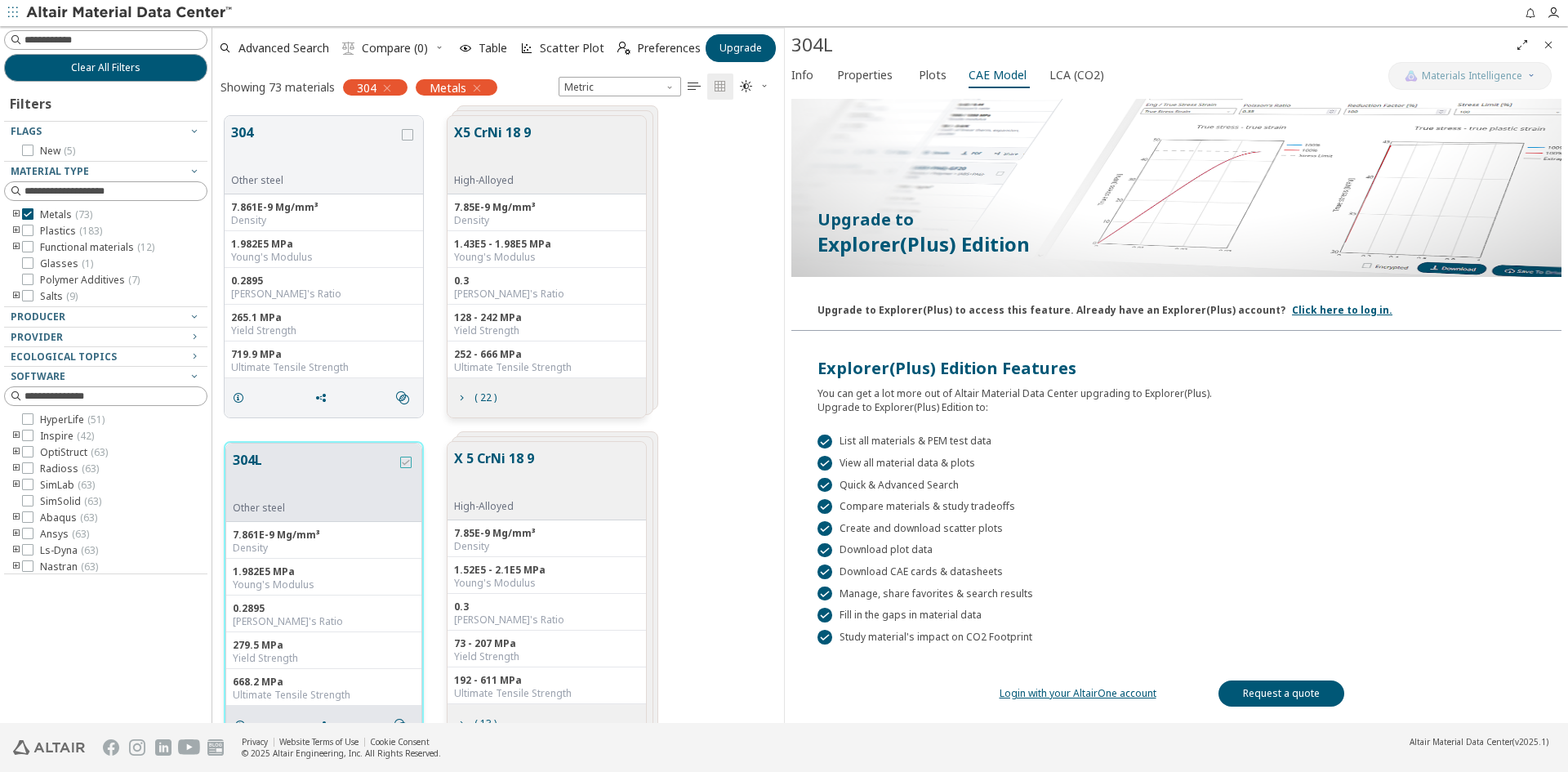
click at [406, 459] on icon "grid" at bounding box center [407, 462] width 12 height 12
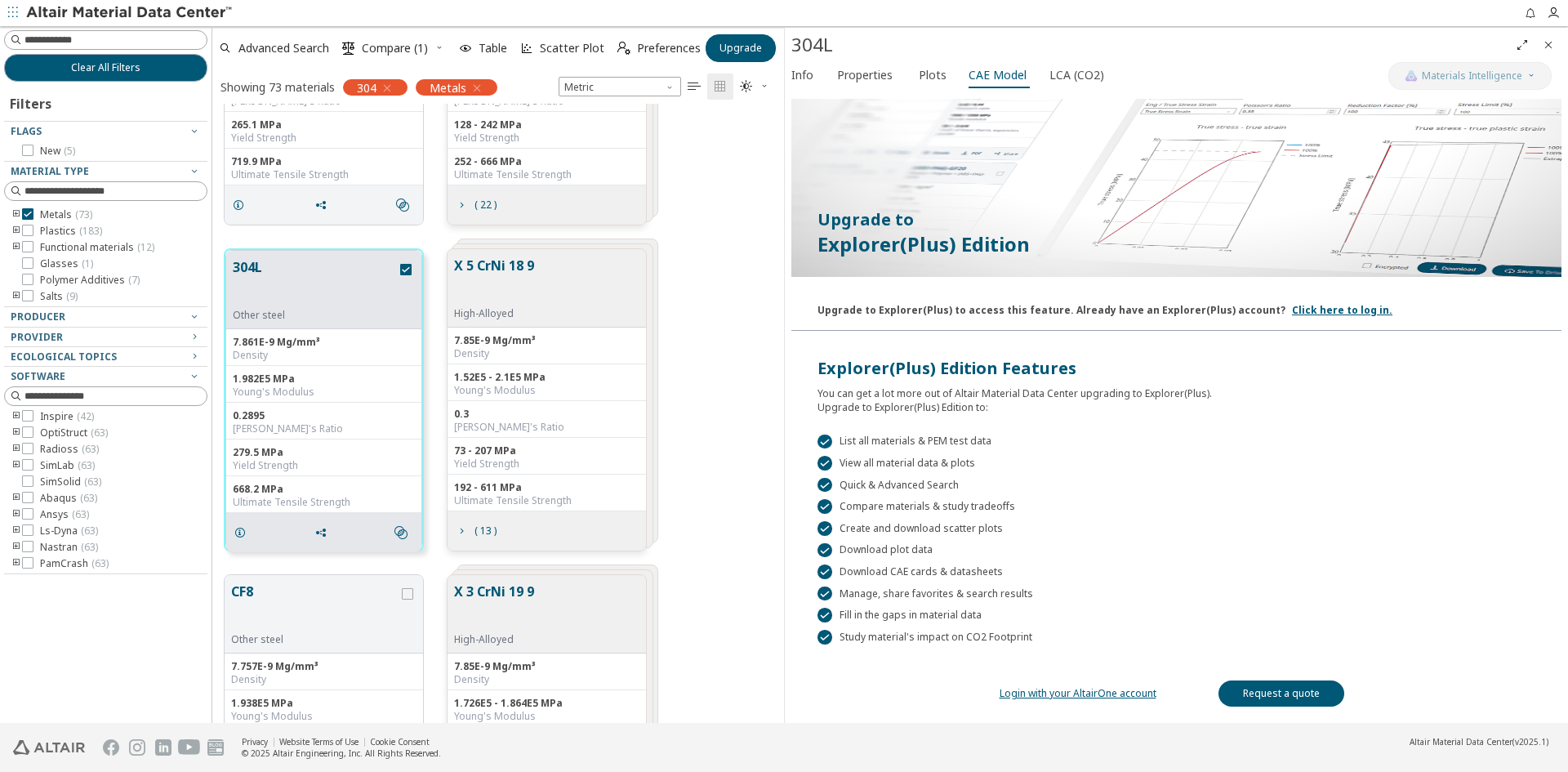
scroll to position [164, 0]
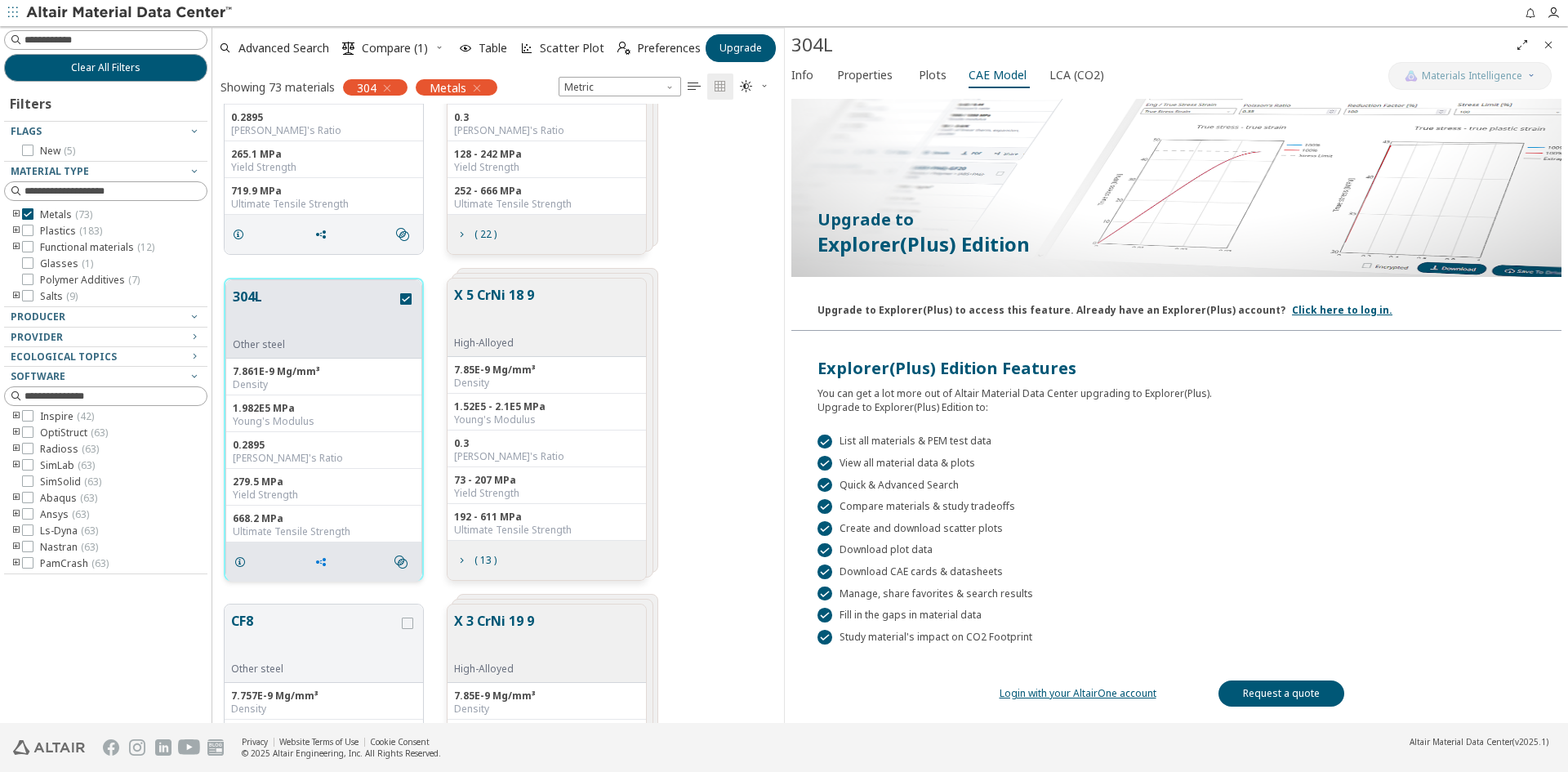
click at [321, 563] on icon "grid" at bounding box center [320, 562] width 13 height 13
click at [322, 557] on icon "grid" at bounding box center [320, 562] width 13 height 13
click at [322, 560] on icon "grid" at bounding box center [320, 562] width 13 height 13
drag, startPoint x: 817, startPoint y: 310, endPoint x: 1246, endPoint y: 308, distance: 429.0
click at [1246, 308] on div "Upgrade to Explorer(Plus) to access this feature. Already have an Explorer(Plus…" at bounding box center [1051, 307] width 468 height 21
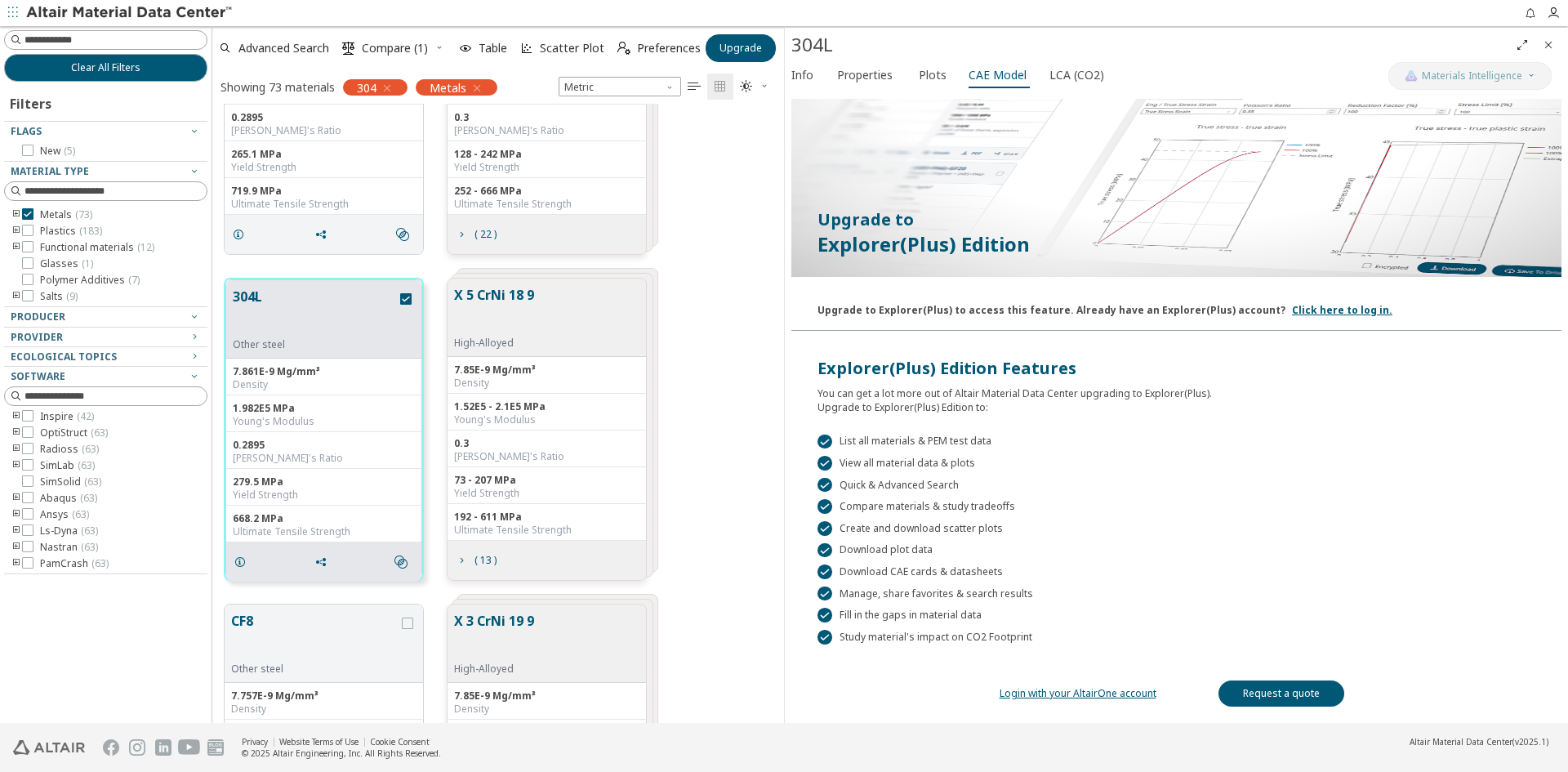
click at [1229, 366] on div "Explorer(Plus) Edition Features" at bounding box center [1176, 368] width 718 height 23
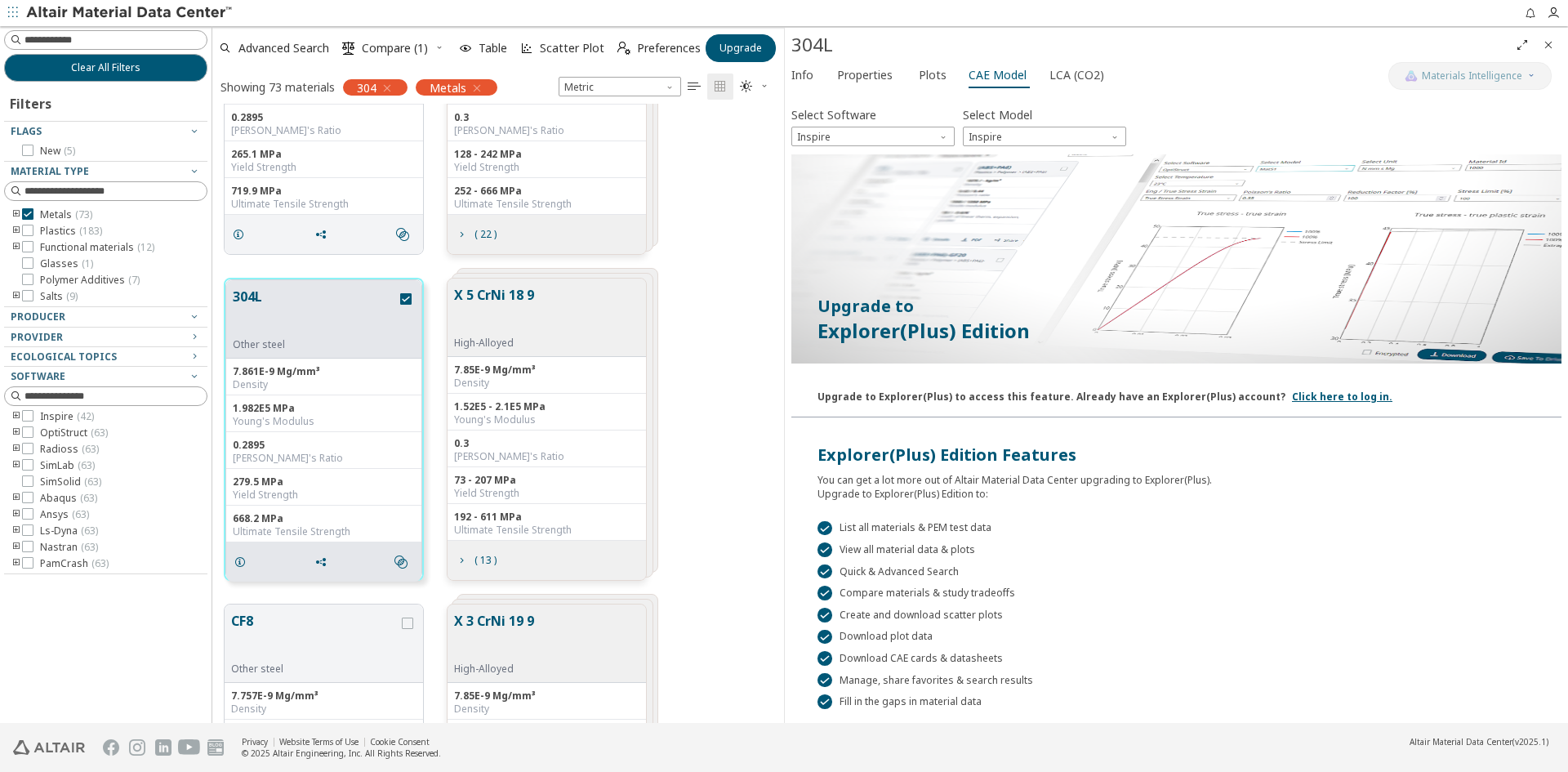
scroll to position [0, 0]
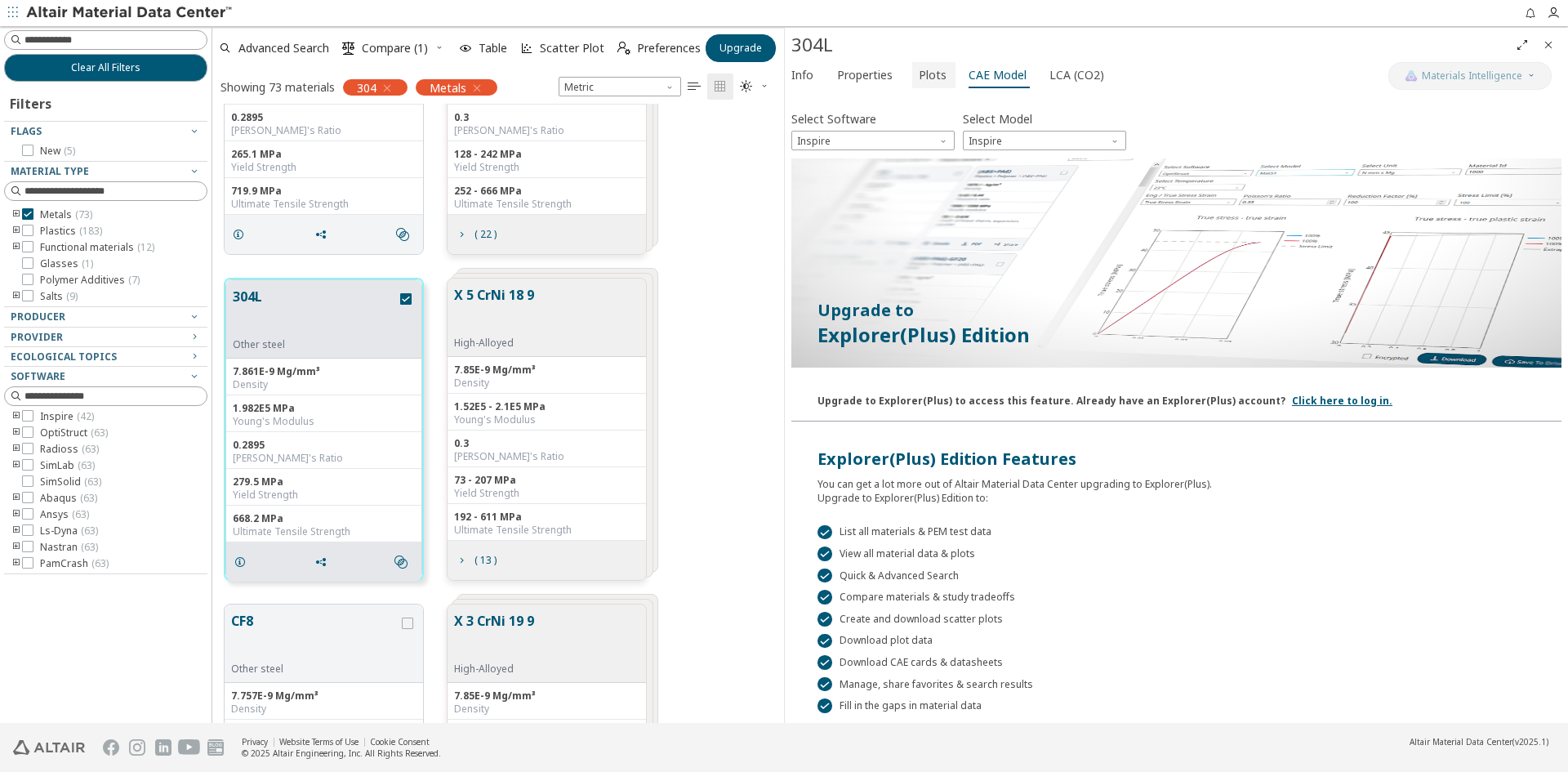
click at [931, 78] on span "Plots" at bounding box center [932, 75] width 28 height 26
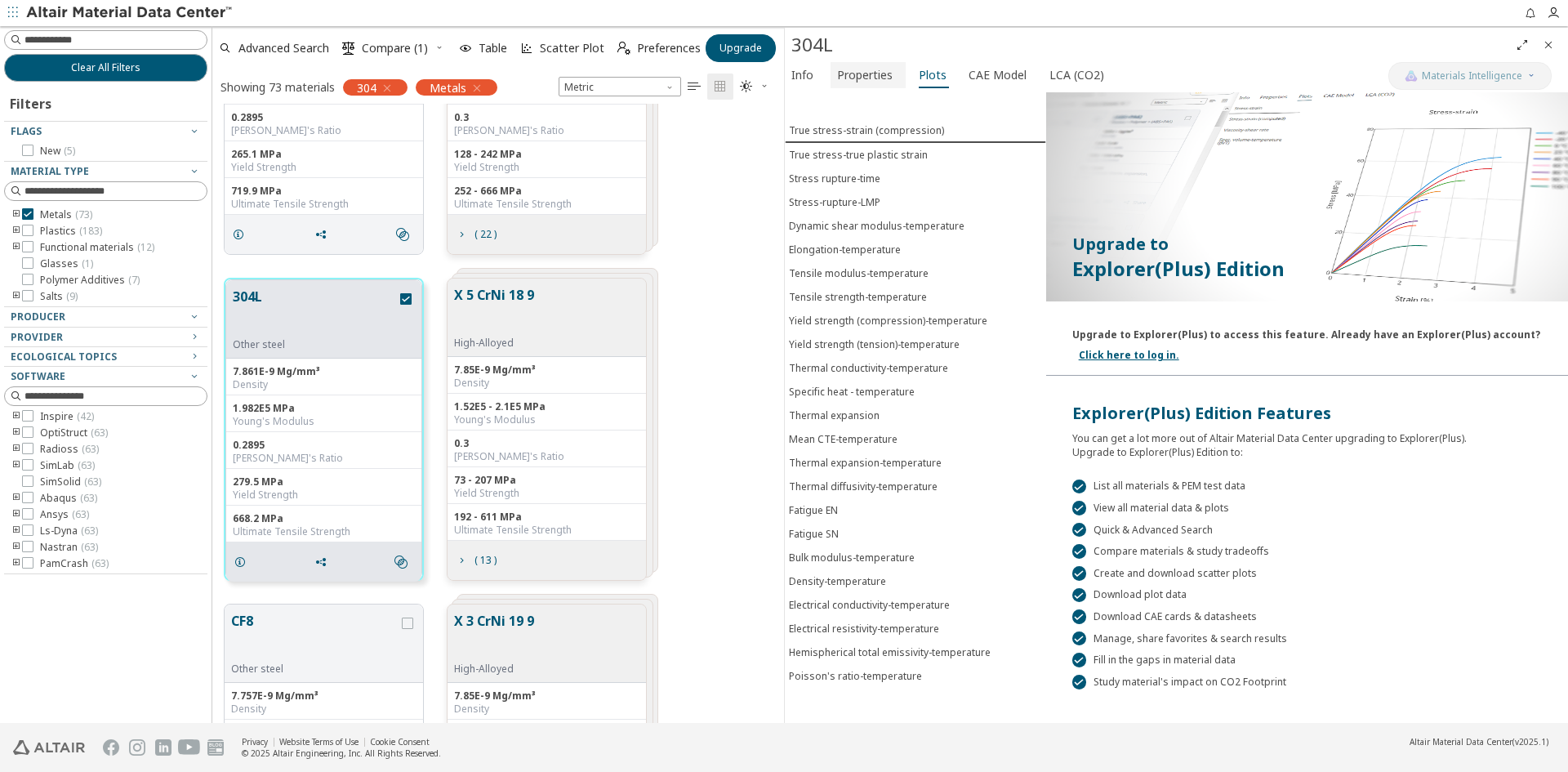
click at [858, 80] on span "Properties" at bounding box center [865, 75] width 56 height 26
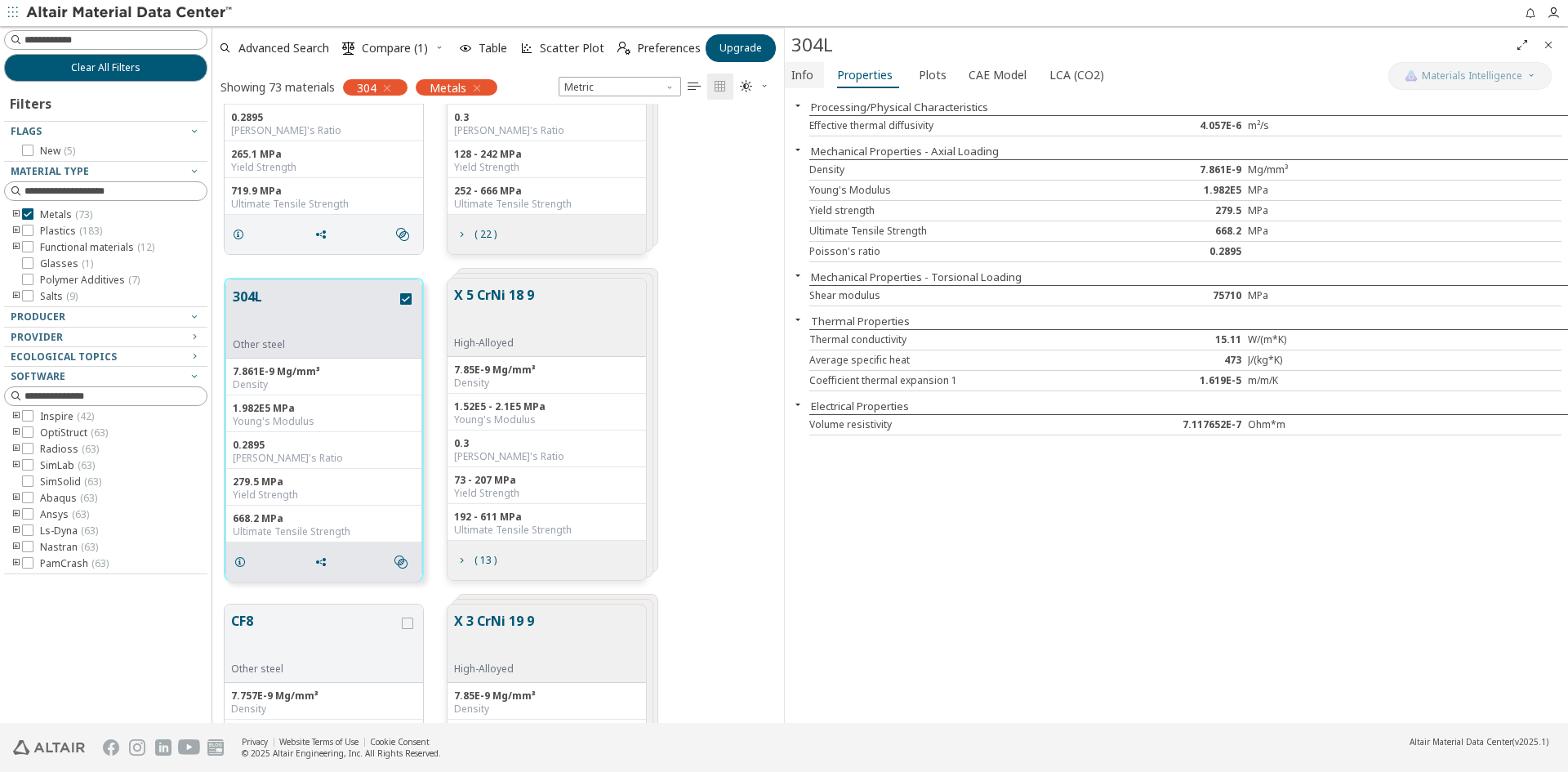
click at [800, 75] on span "Info" at bounding box center [802, 75] width 22 height 26
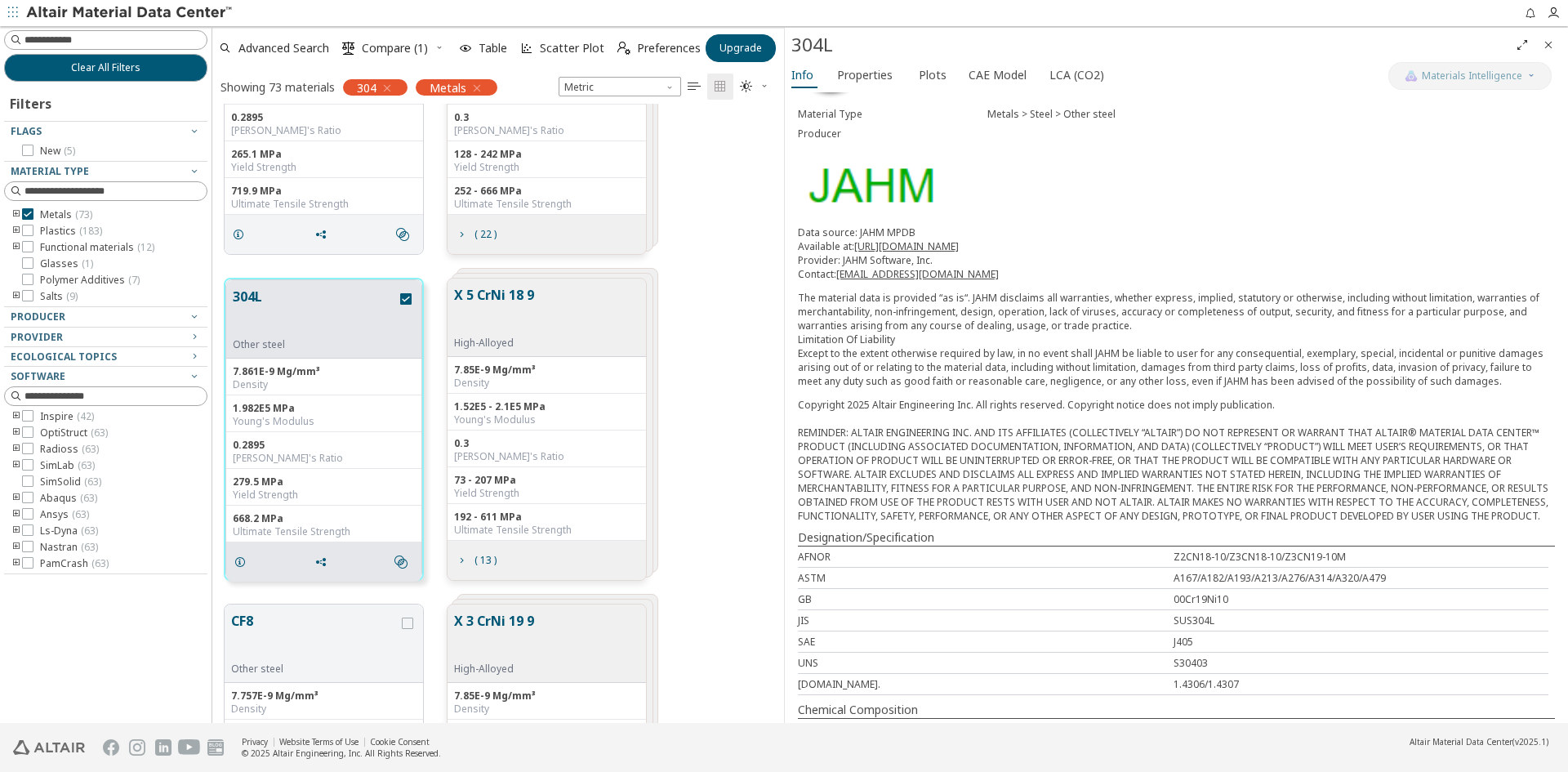
scroll to position [164, 0]
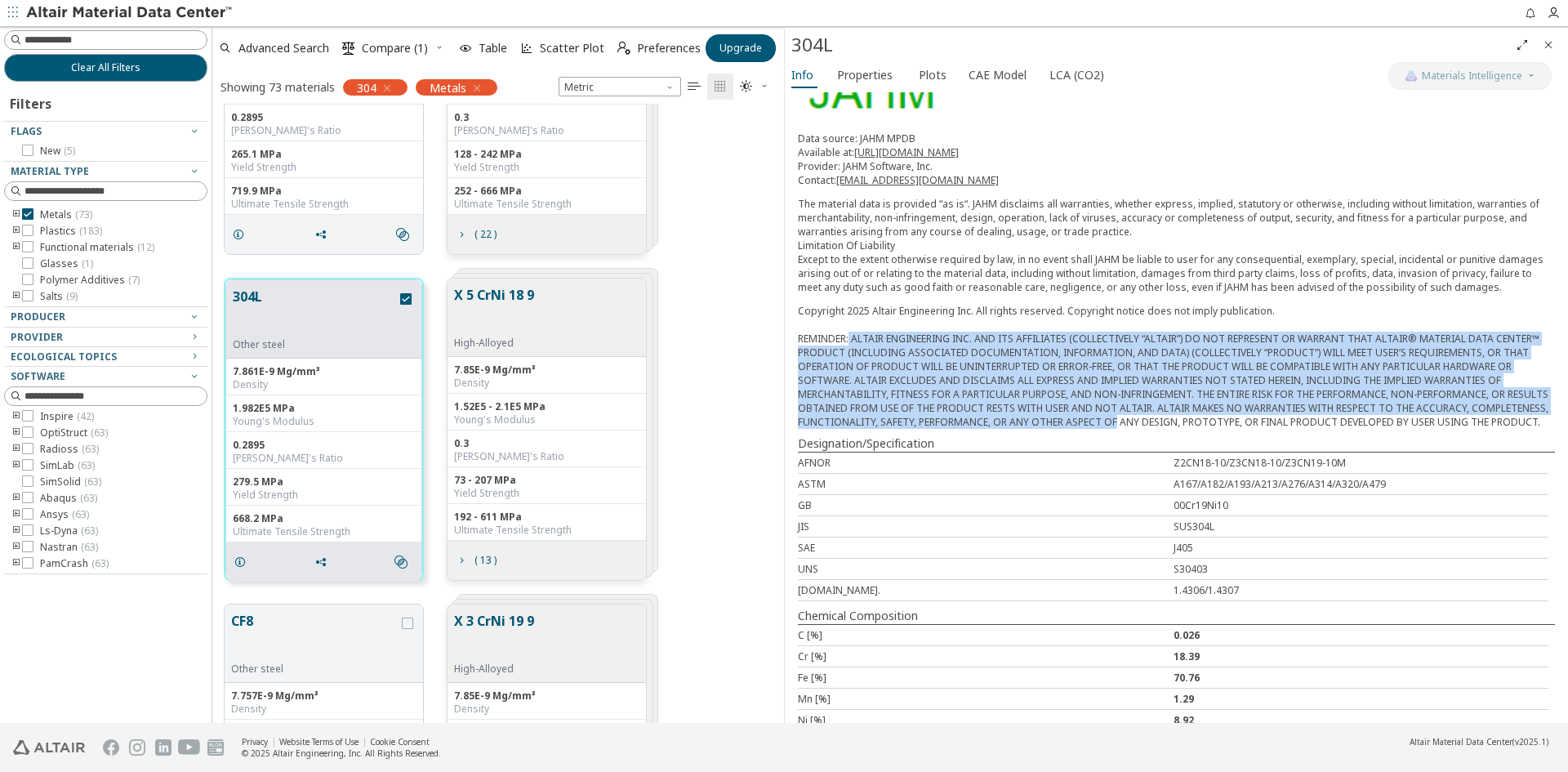
drag, startPoint x: 1002, startPoint y: 340, endPoint x: 1190, endPoint y: 419, distance: 203.9
click at [1190, 419] on div "Copyright 2025 Altair Engineering Inc. All rights reserved. Copyright notice do…" at bounding box center [1176, 366] width 757 height 125
click at [939, 373] on div "Copyright 2025 Altair Engineering Inc. All rights reserved. Copyright notice do…" at bounding box center [1176, 366] width 757 height 125
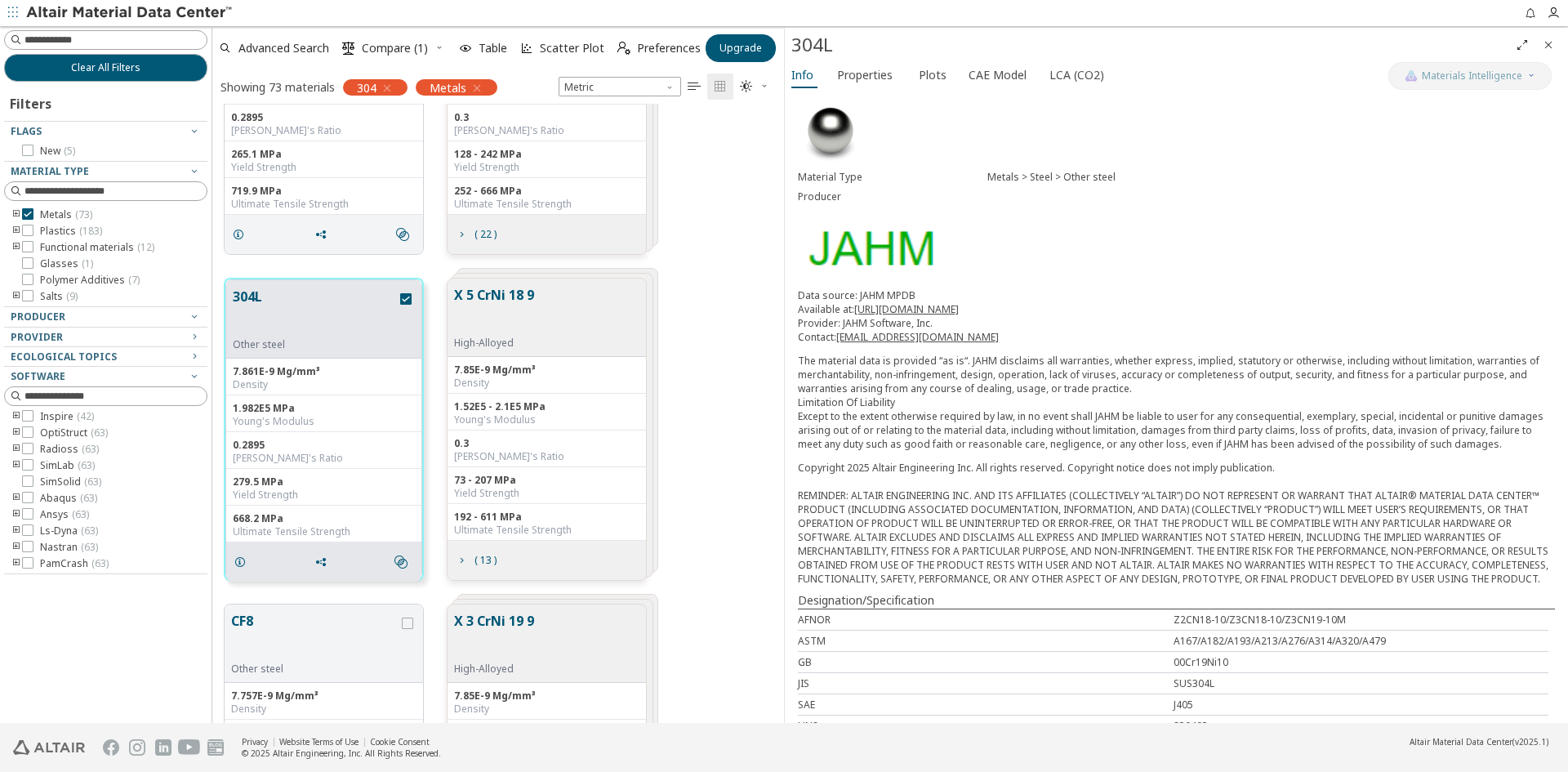
scroll to position [0, 0]
